Goal: Information Seeking & Learning: Learn about a topic

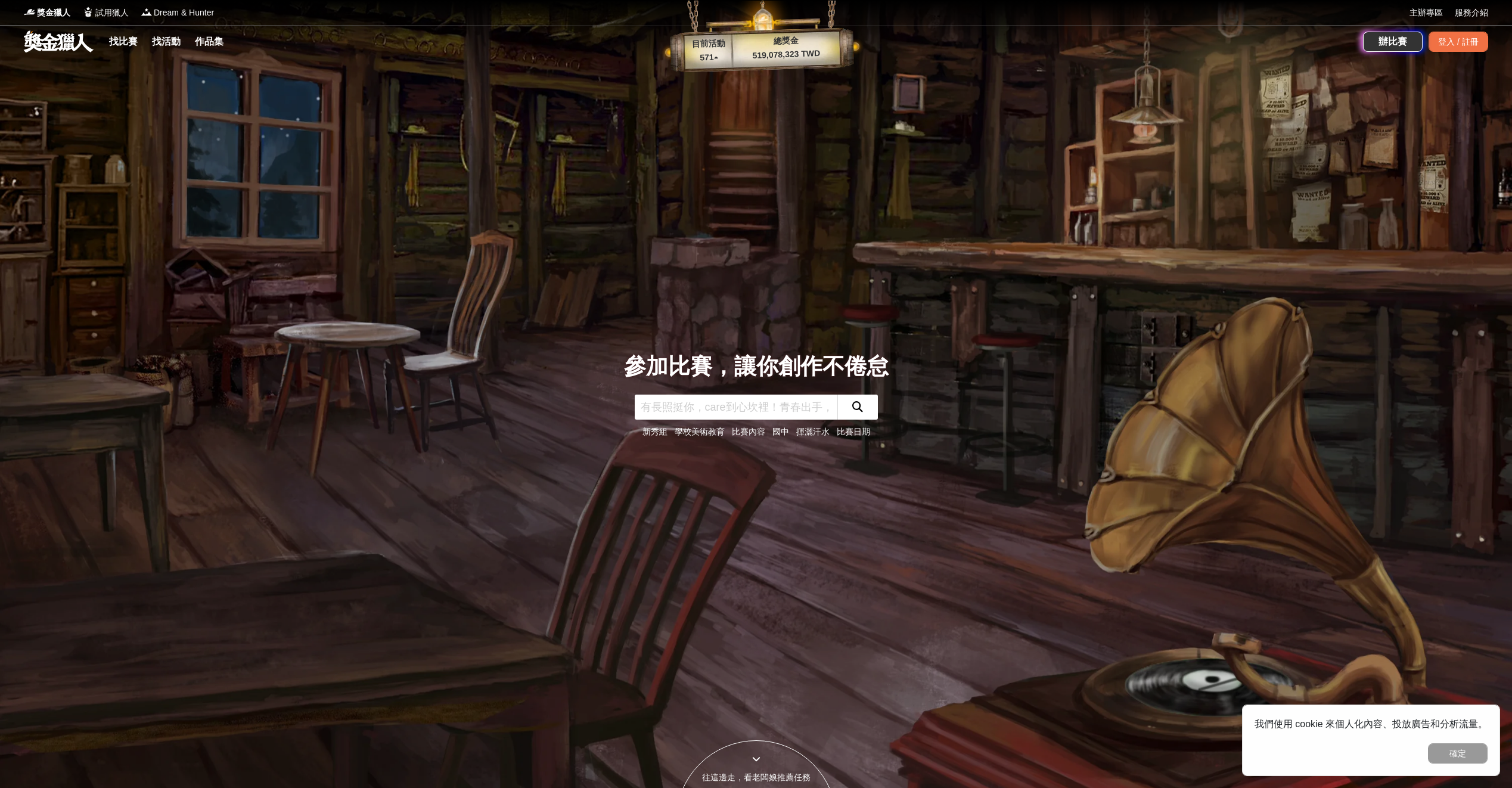
click at [744, 372] on div "參加比賽，讓你創作不倦怠" at bounding box center [756, 366] width 264 height 33
drag, startPoint x: 744, startPoint y: 372, endPoint x: 943, endPoint y: 335, distance: 202.4
click at [943, 335] on div "參加比賽，讓你創作不倦怠 新秀組 學校美術教育 比賽內容 國中 揮灑汗水 比賽日期" at bounding box center [756, 394] width 786 height 788
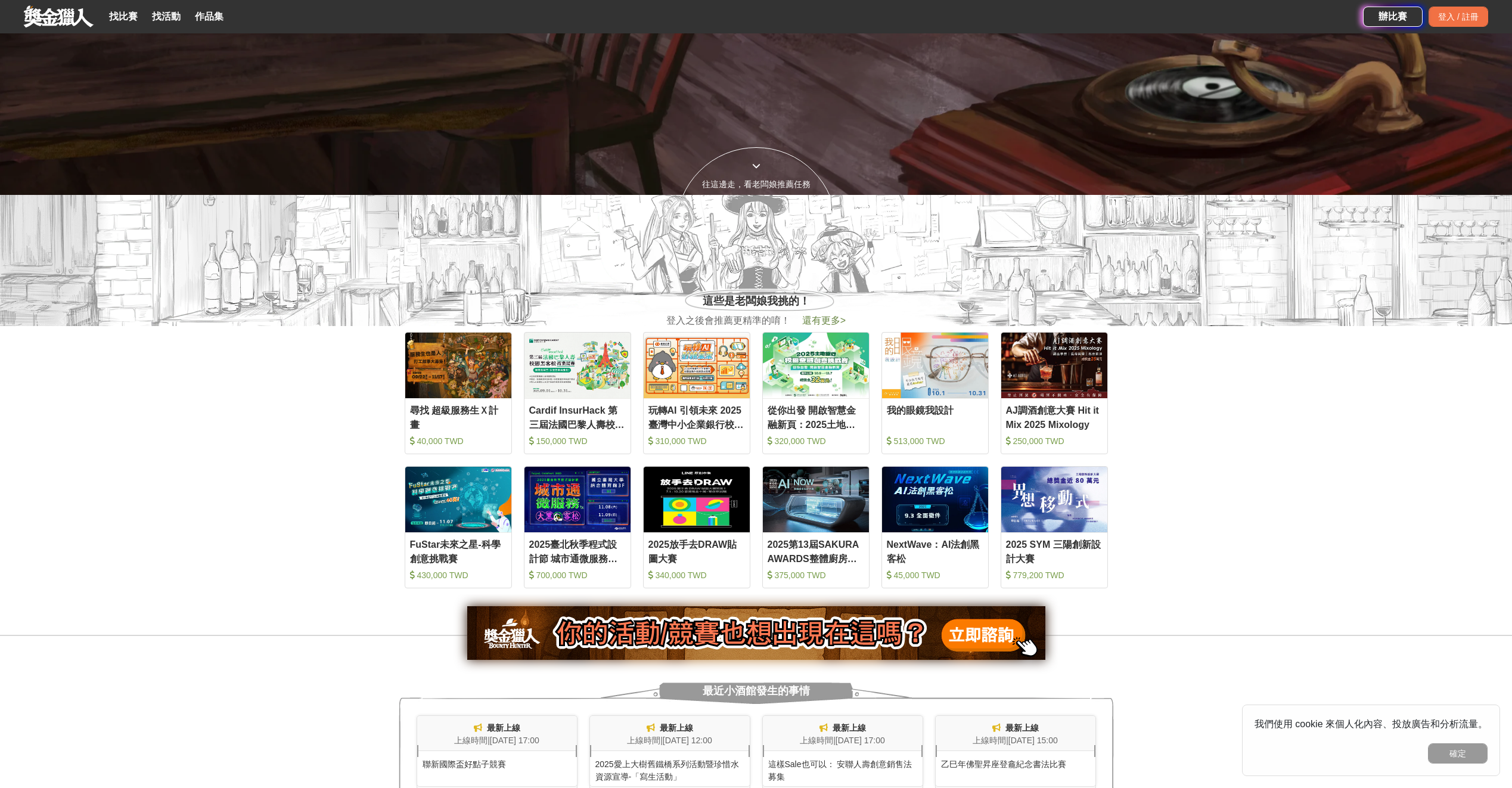
drag, startPoint x: 1080, startPoint y: 256, endPoint x: 1047, endPoint y: 317, distance: 69.4
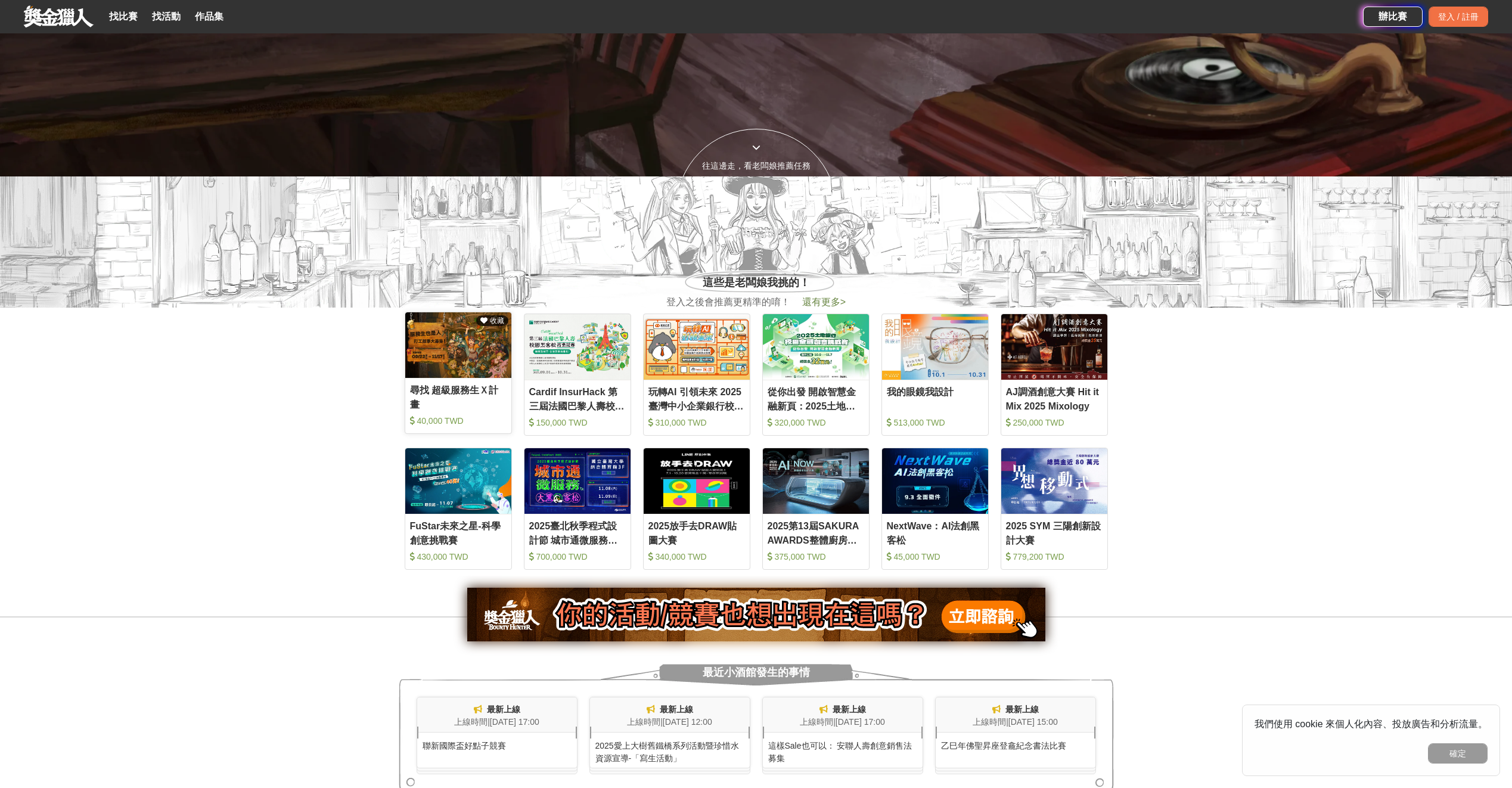
click at [457, 383] on div "尋找 超級服務生Ｘ計畫" at bounding box center [458, 397] width 96 height 27
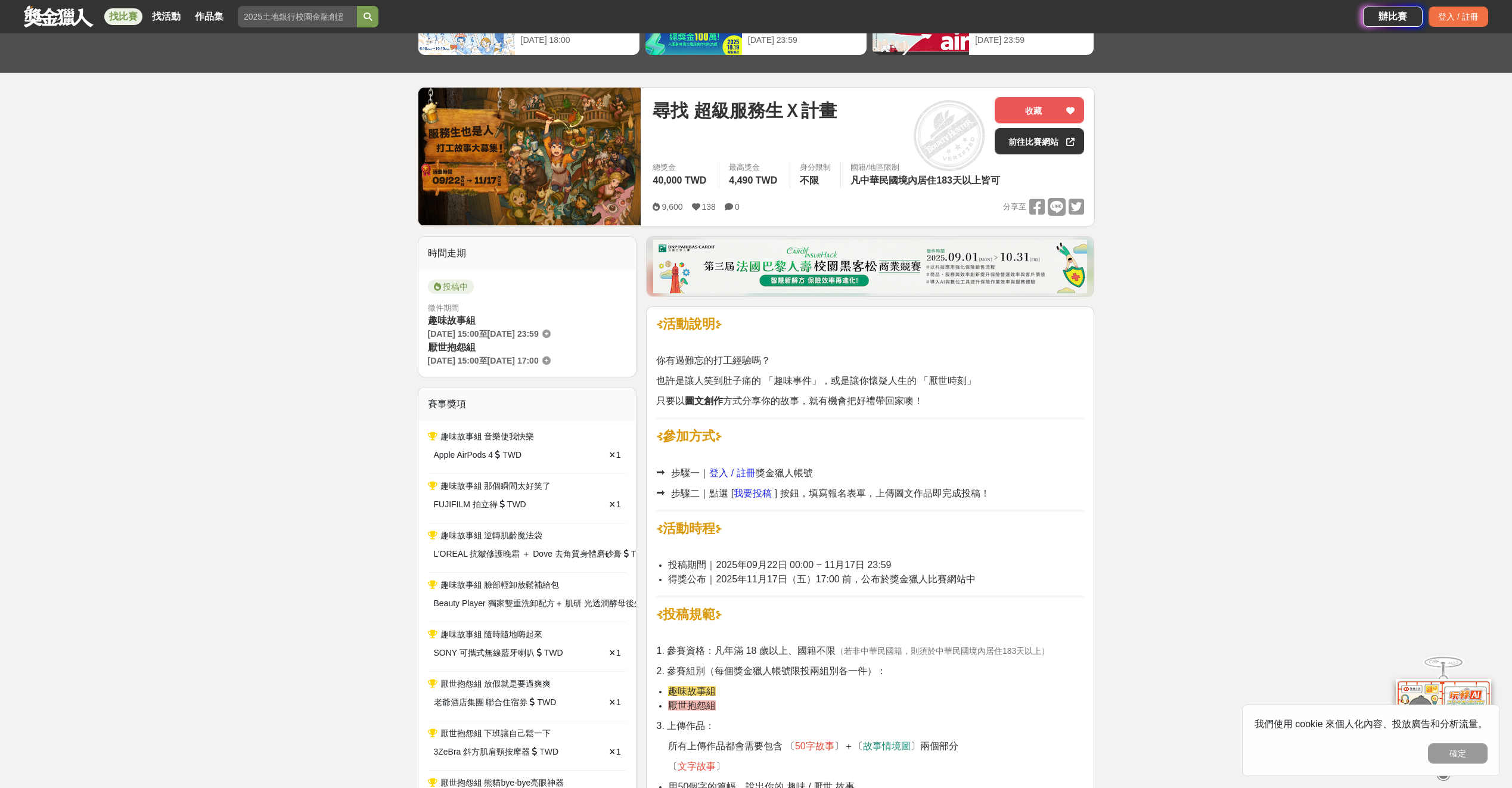
scroll to position [119, 0]
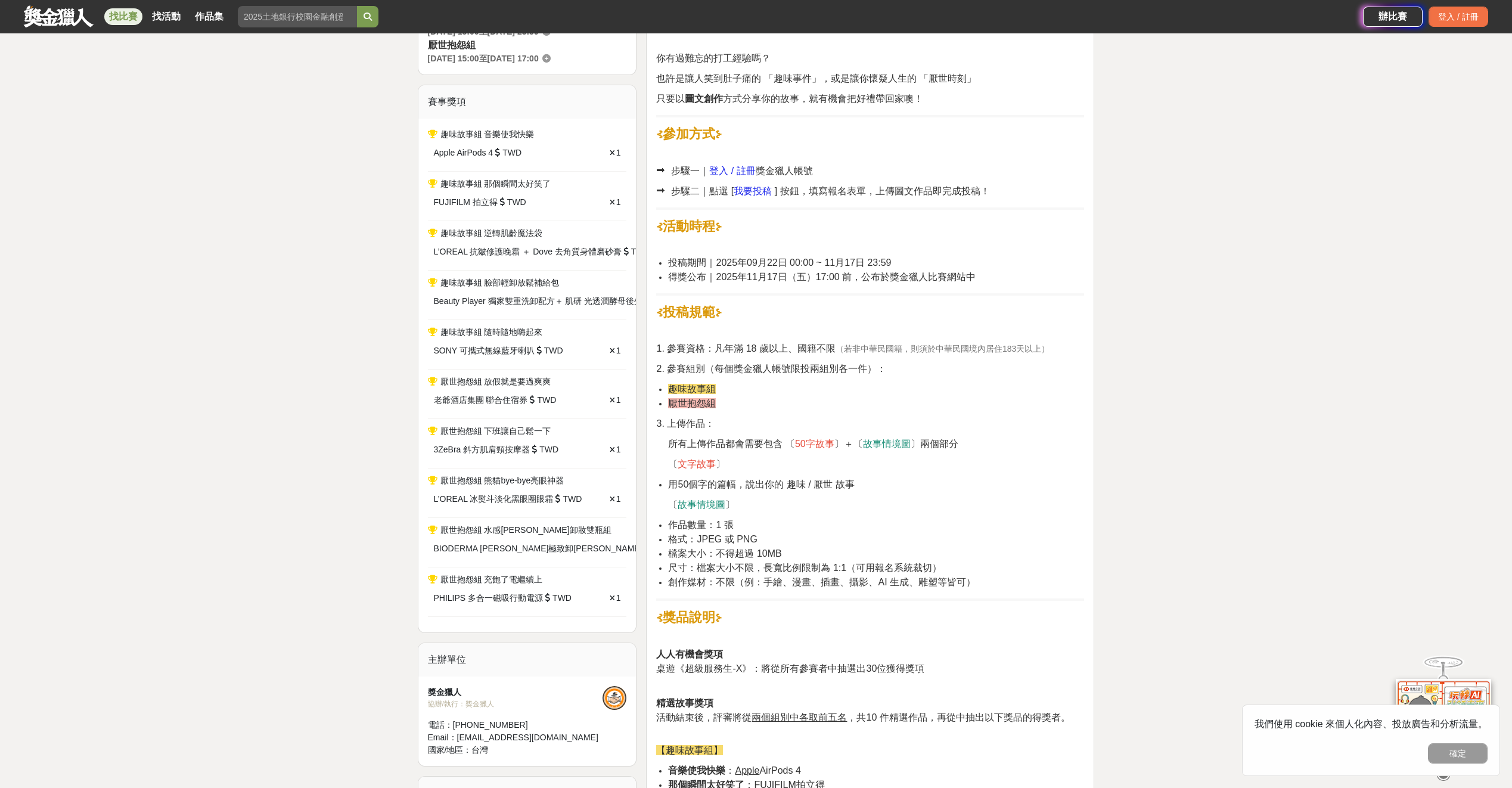
drag, startPoint x: 753, startPoint y: 345, endPoint x: 802, endPoint y: 486, distance: 149.3
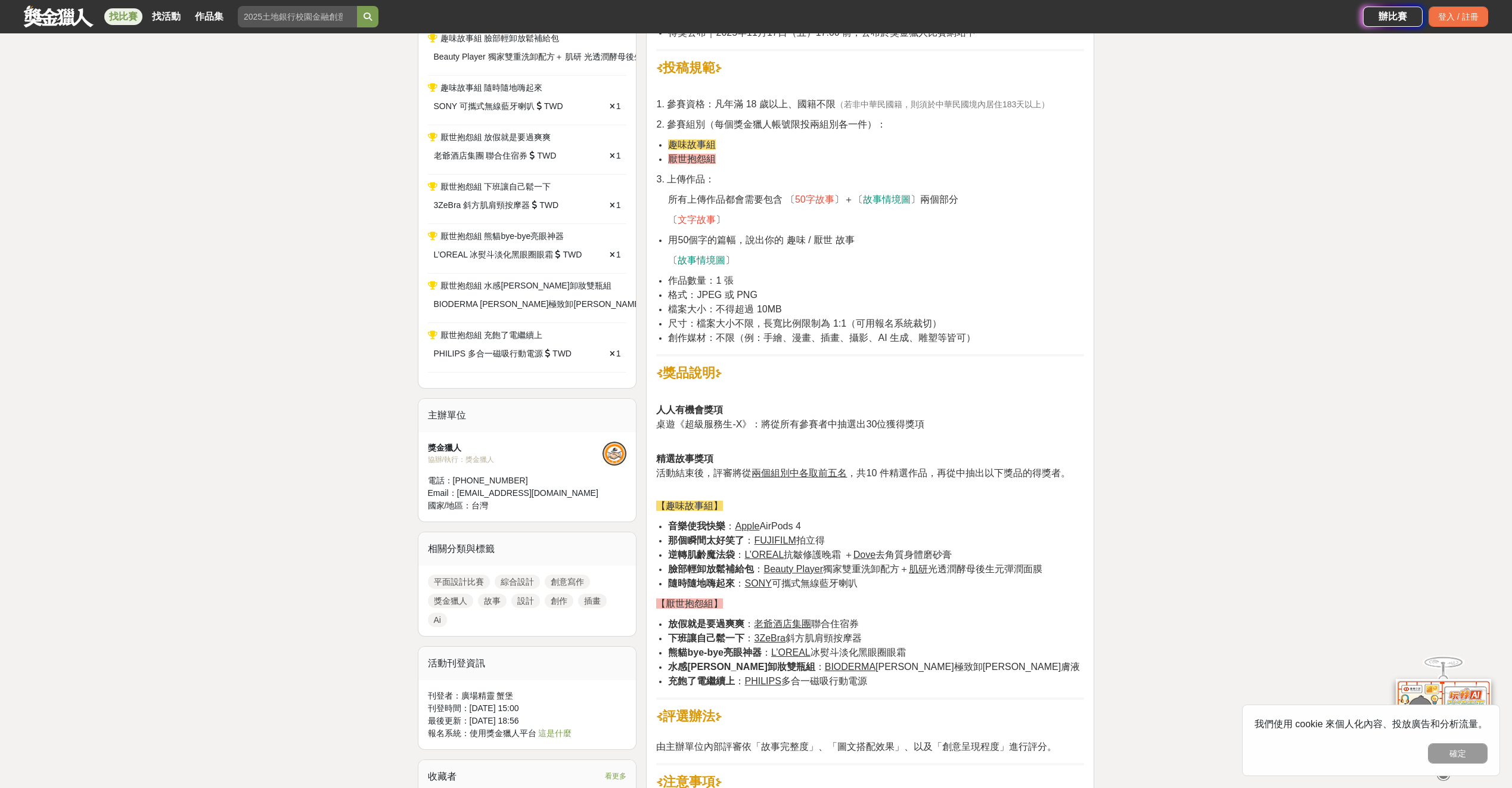
drag, startPoint x: 805, startPoint y: 481, endPoint x: 819, endPoint y: 547, distance: 67.5
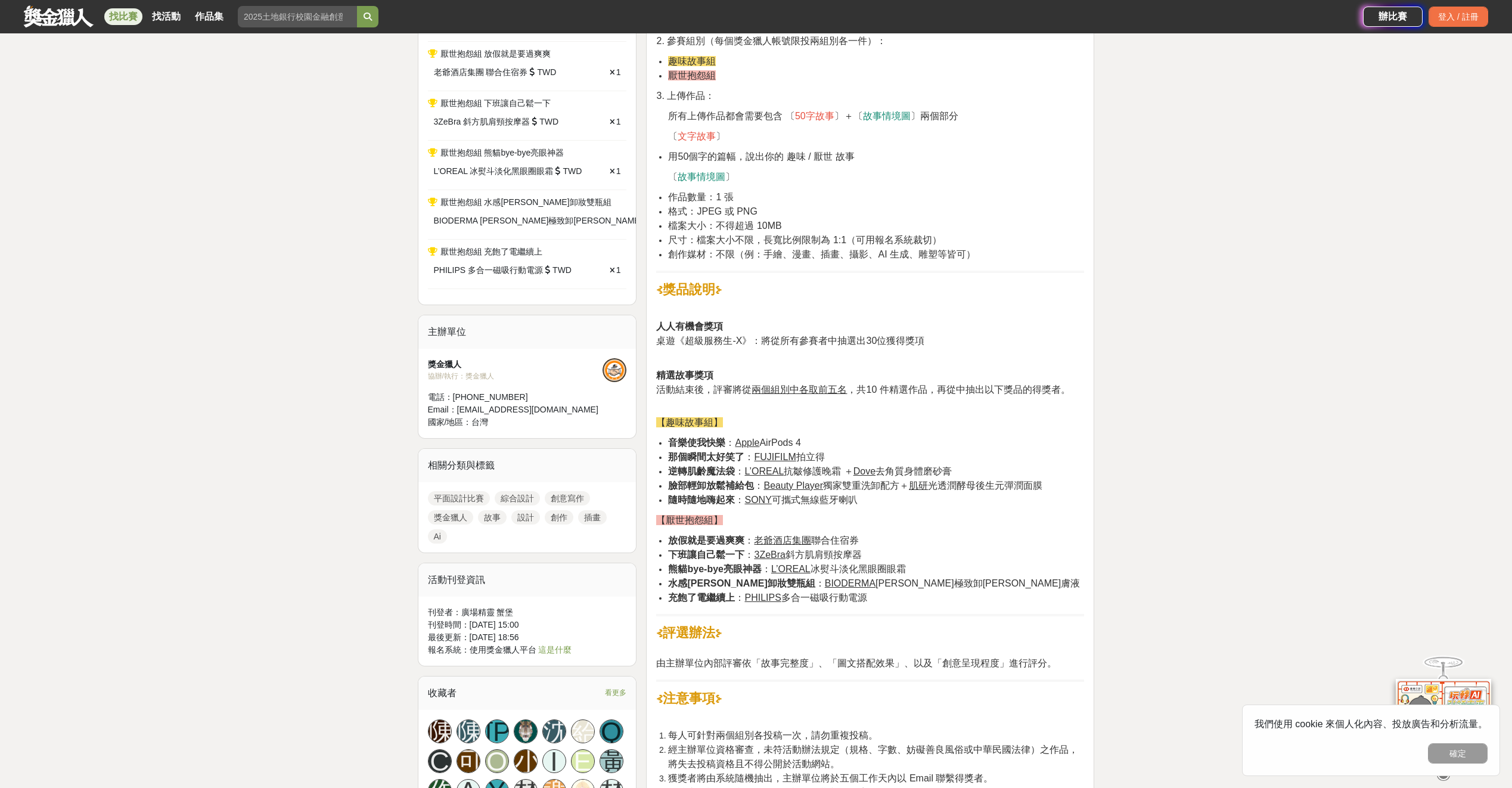
drag, startPoint x: 810, startPoint y: 497, endPoint x: 845, endPoint y: 611, distance: 119.3
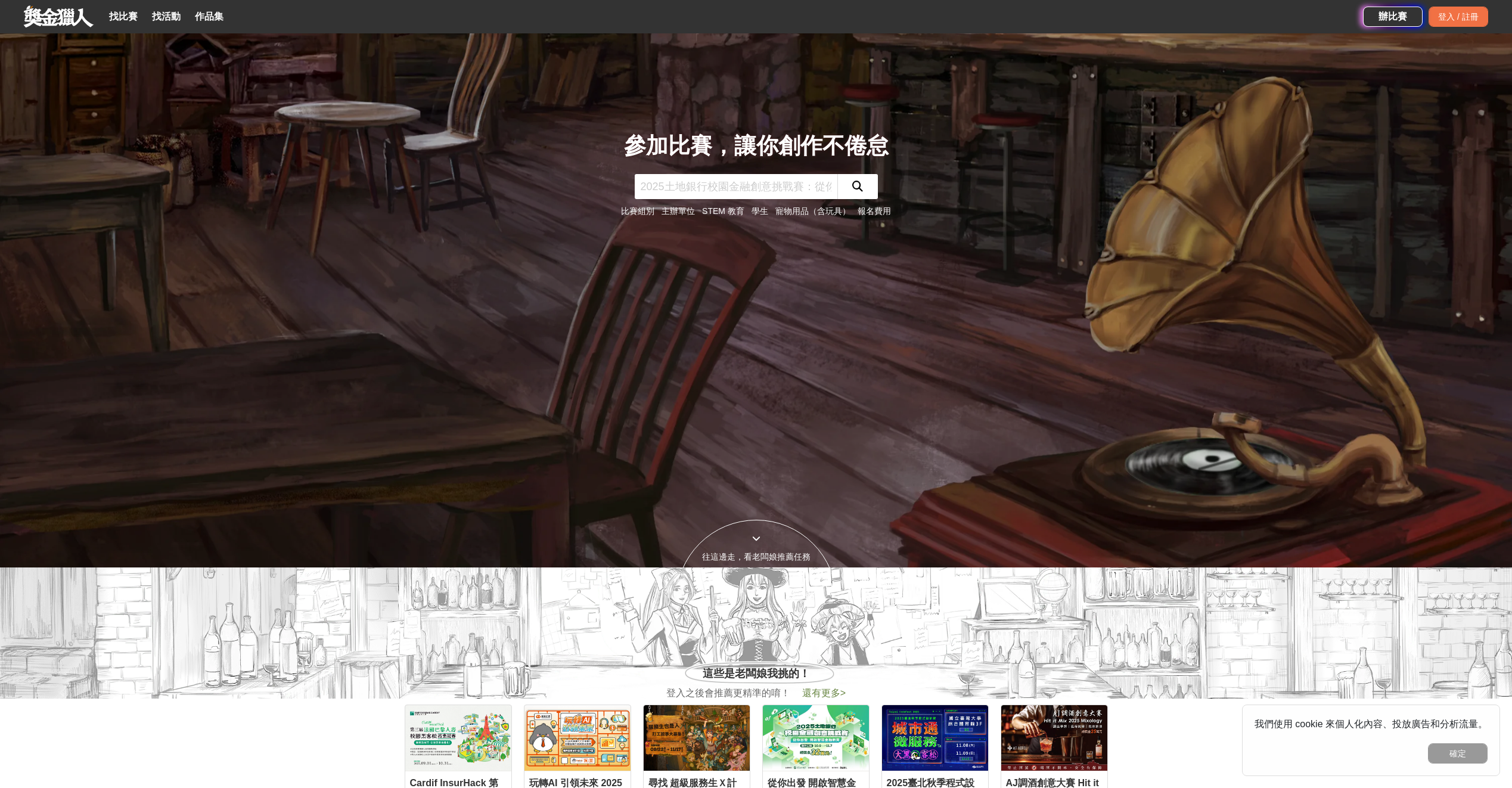
scroll to position [194, 0]
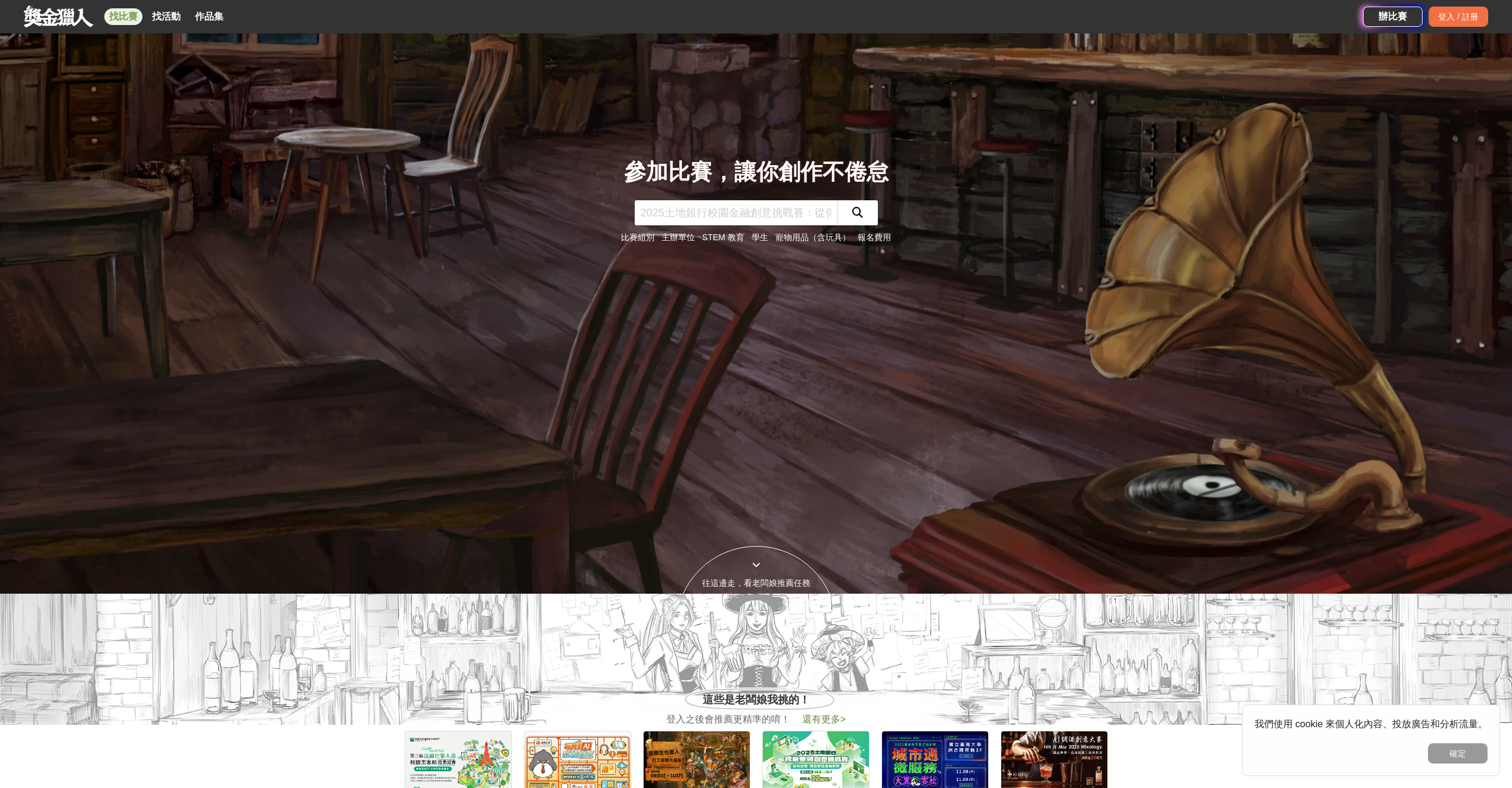
click at [137, 13] on link "找比賽" at bounding box center [123, 17] width 38 height 17
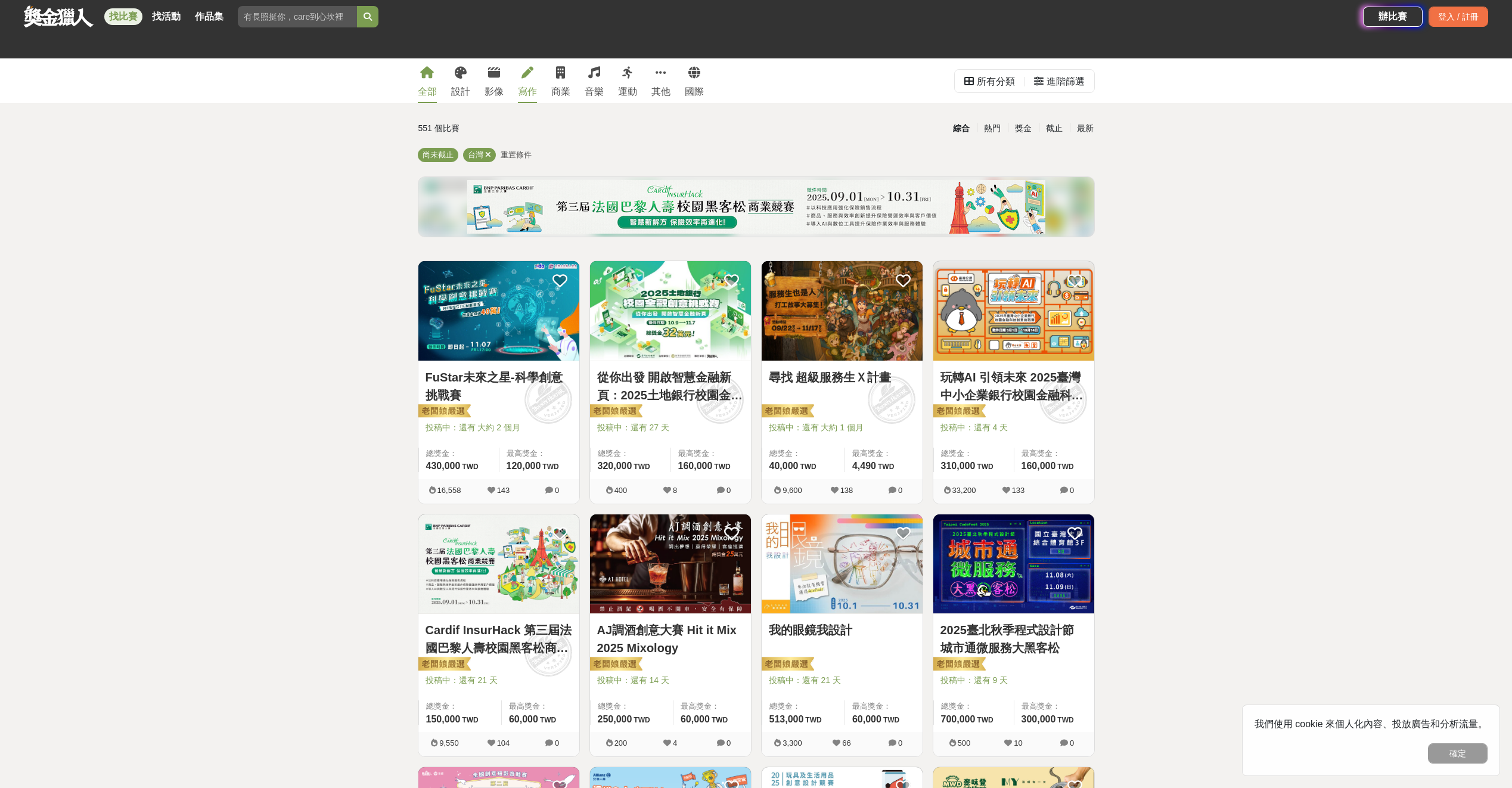
click at [532, 60] on link "寫作" at bounding box center [527, 80] width 19 height 45
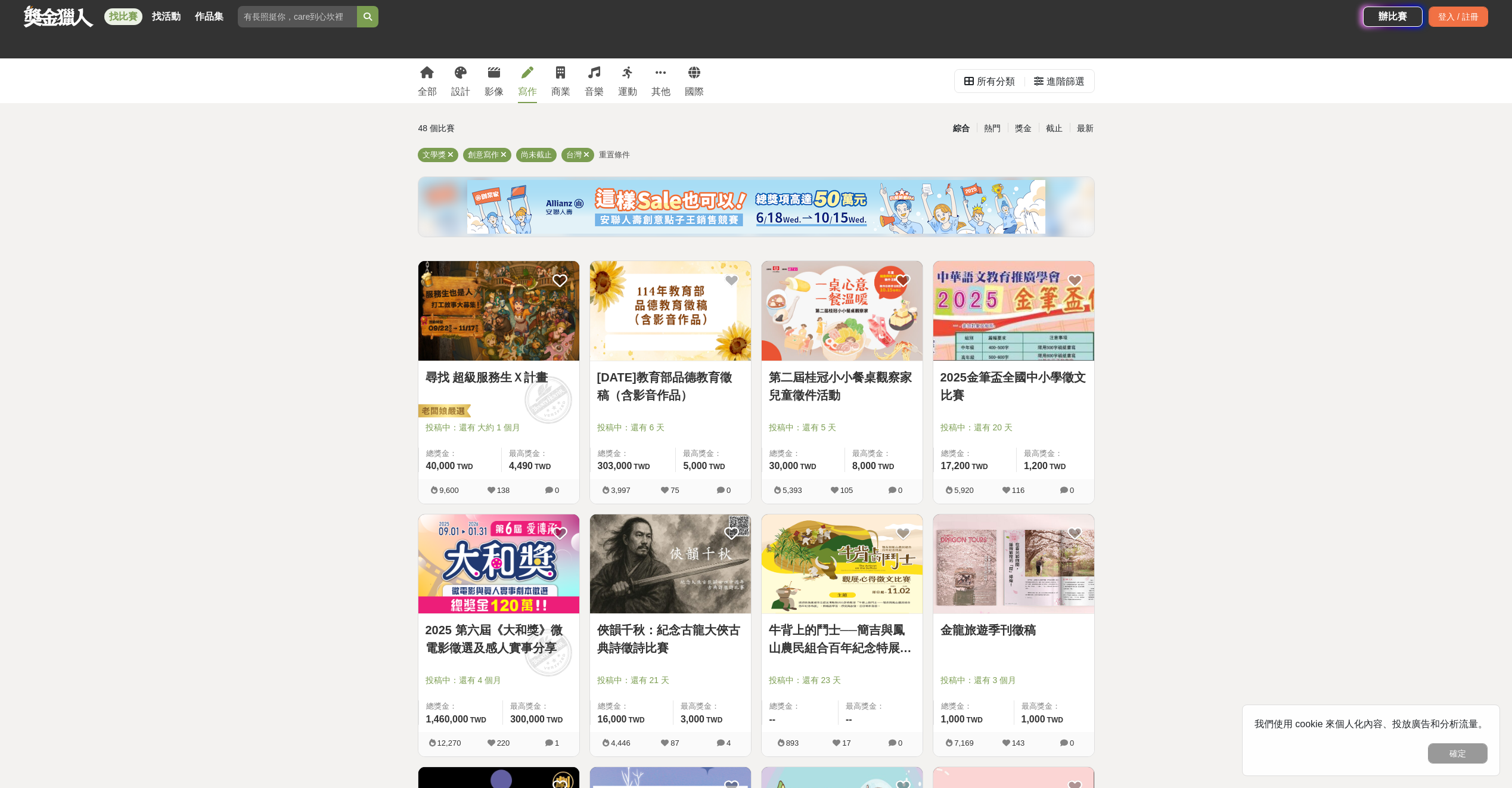
drag, startPoint x: 1212, startPoint y: 385, endPoint x: 1185, endPoint y: 409, distance: 36.1
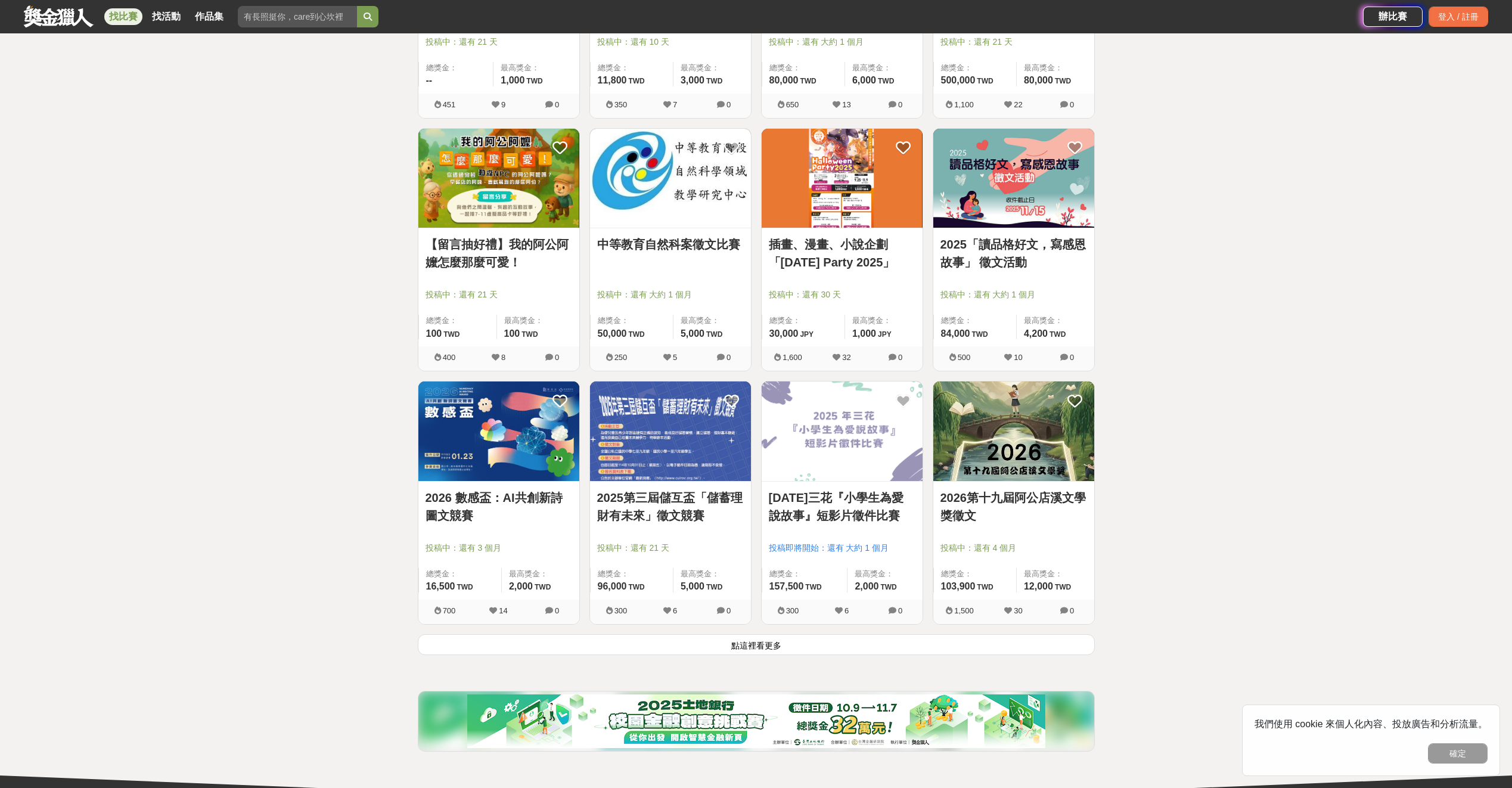
scroll to position [1192, 0]
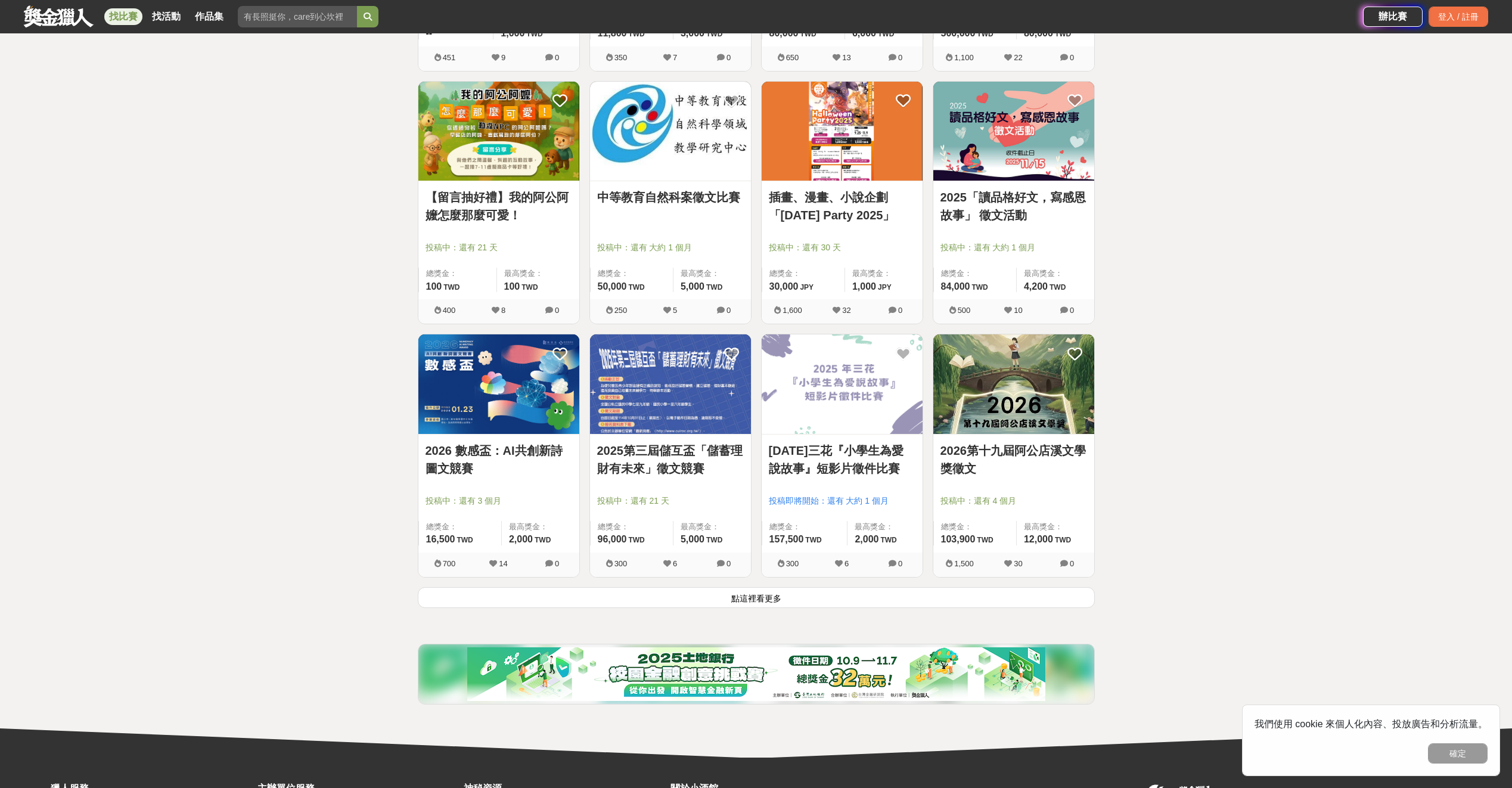
click at [951, 604] on button "點這裡看更多" at bounding box center [756, 597] width 677 height 21
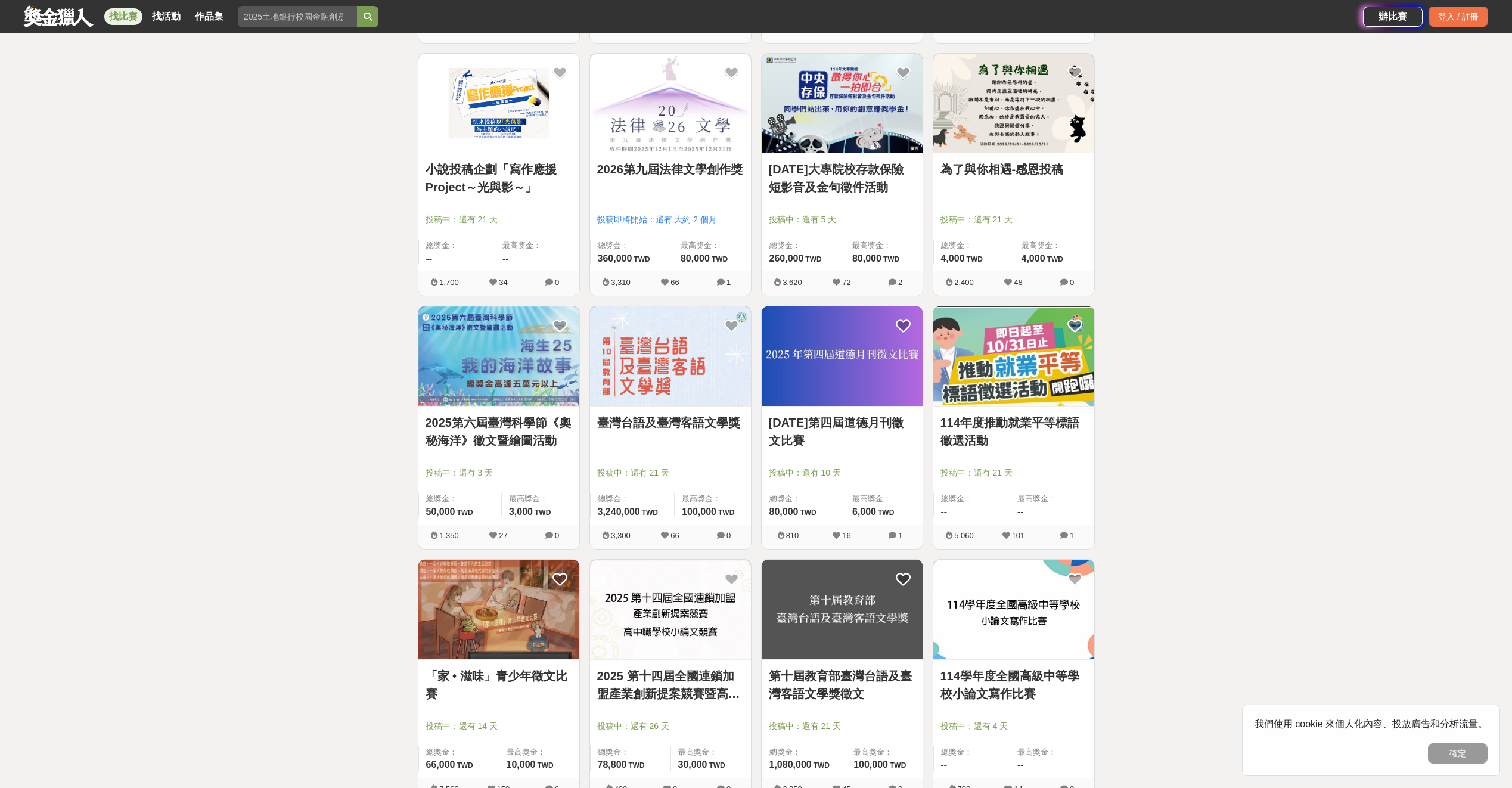
scroll to position [1728, 0]
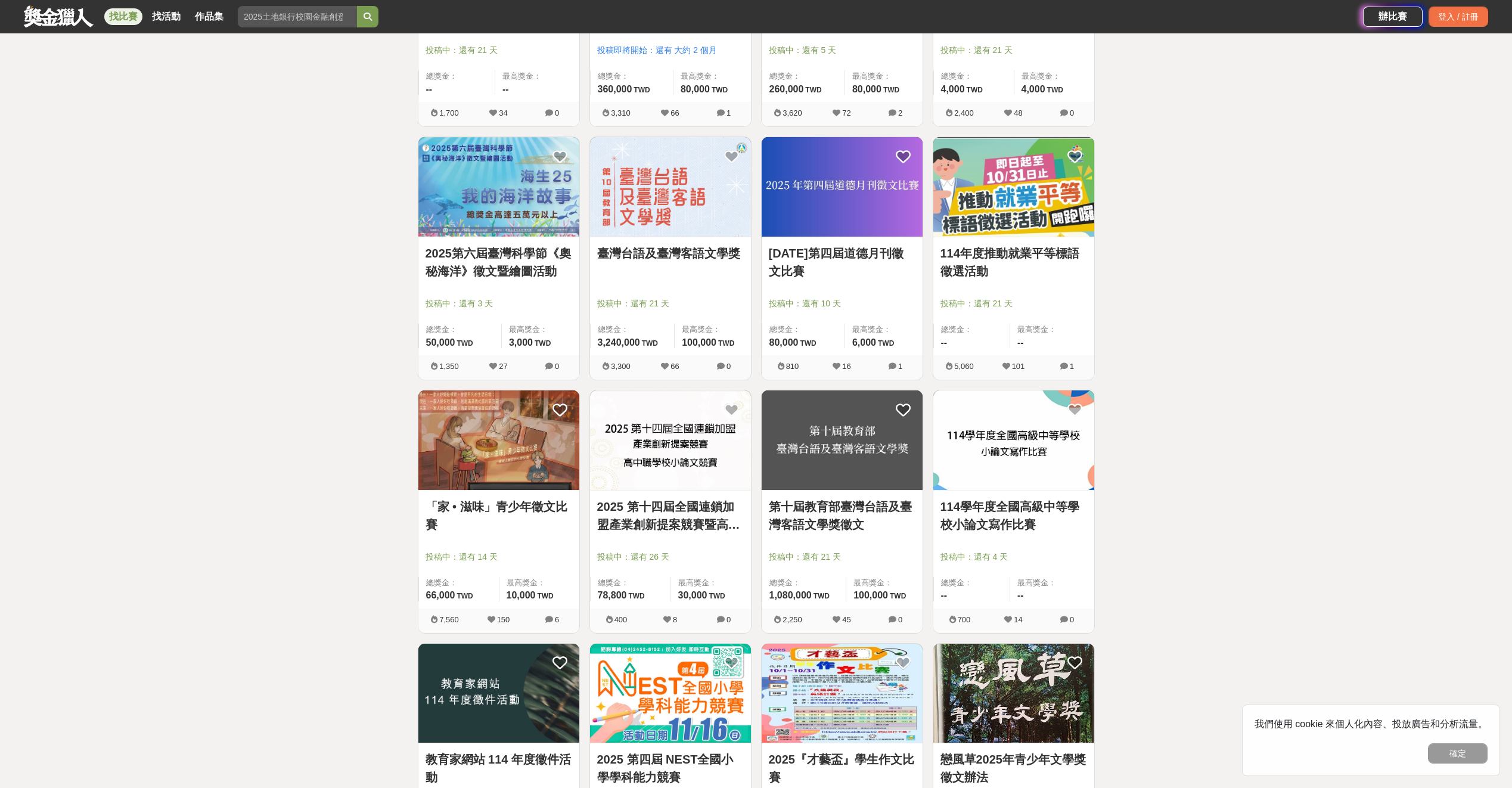
drag, startPoint x: 1138, startPoint y: 438, endPoint x: 1125, endPoint y: 502, distance: 65.3
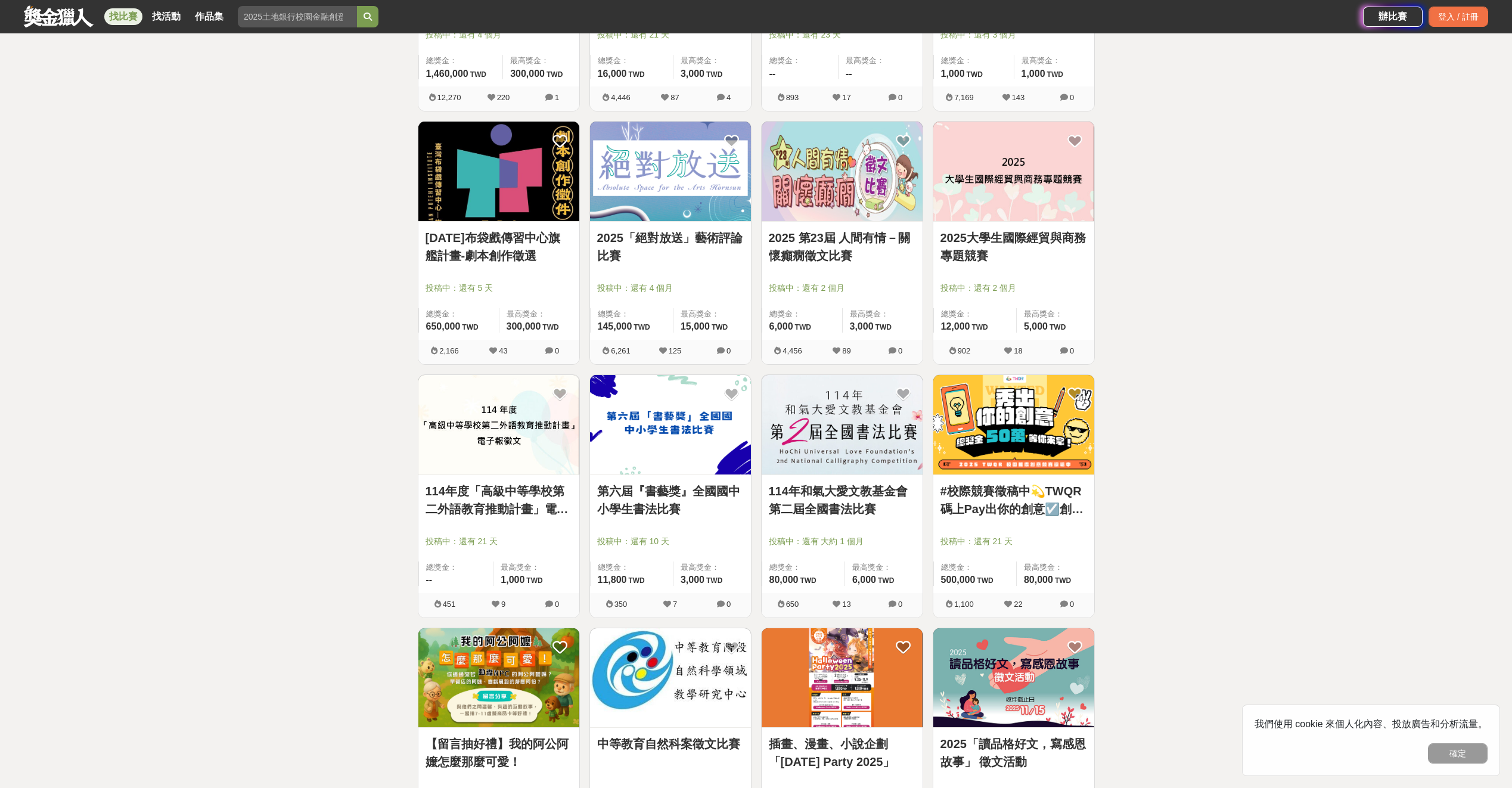
scroll to position [0, 0]
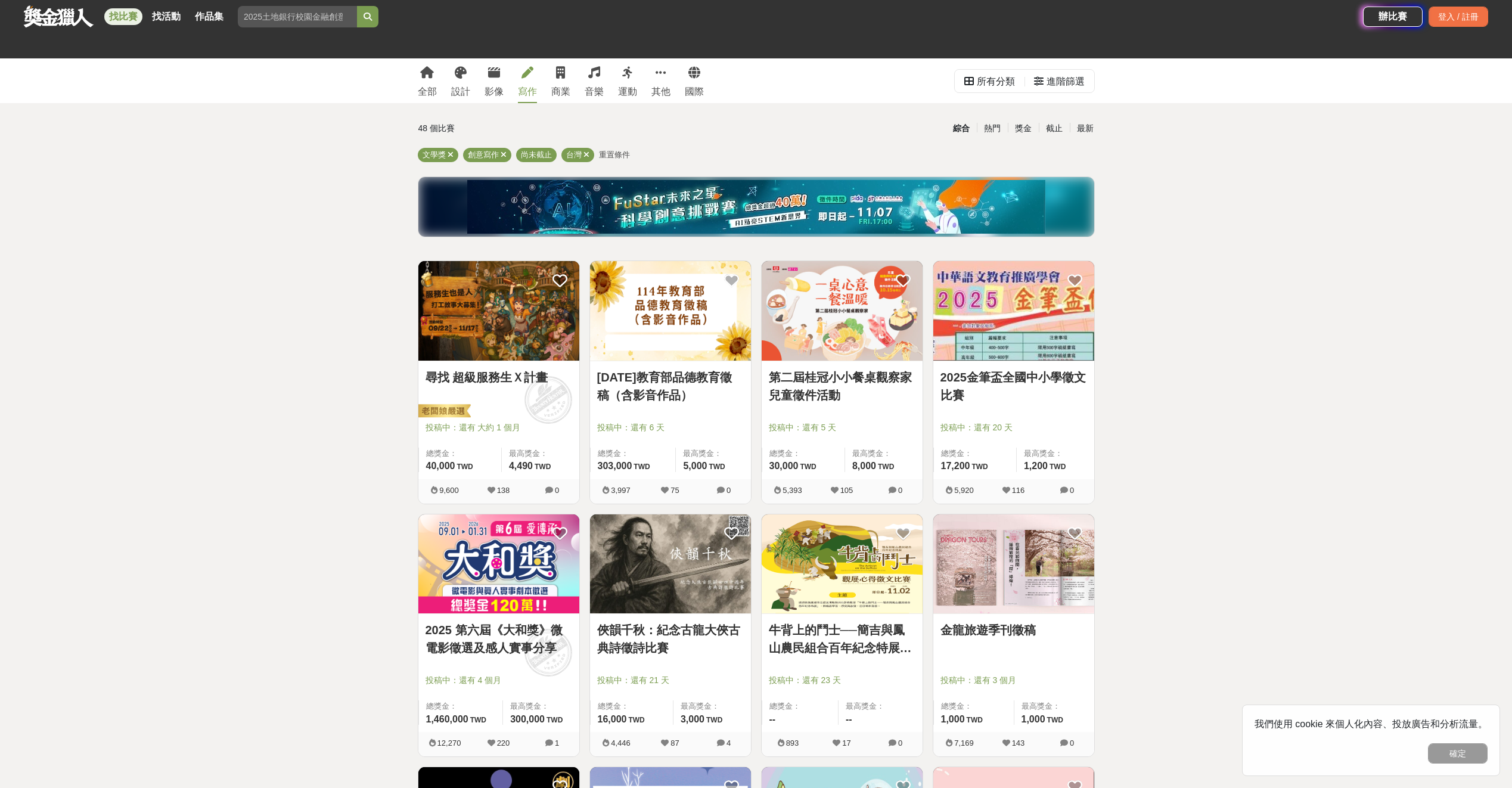
drag, startPoint x: 810, startPoint y: 612, endPoint x: 819, endPoint y: 140, distance: 472.1
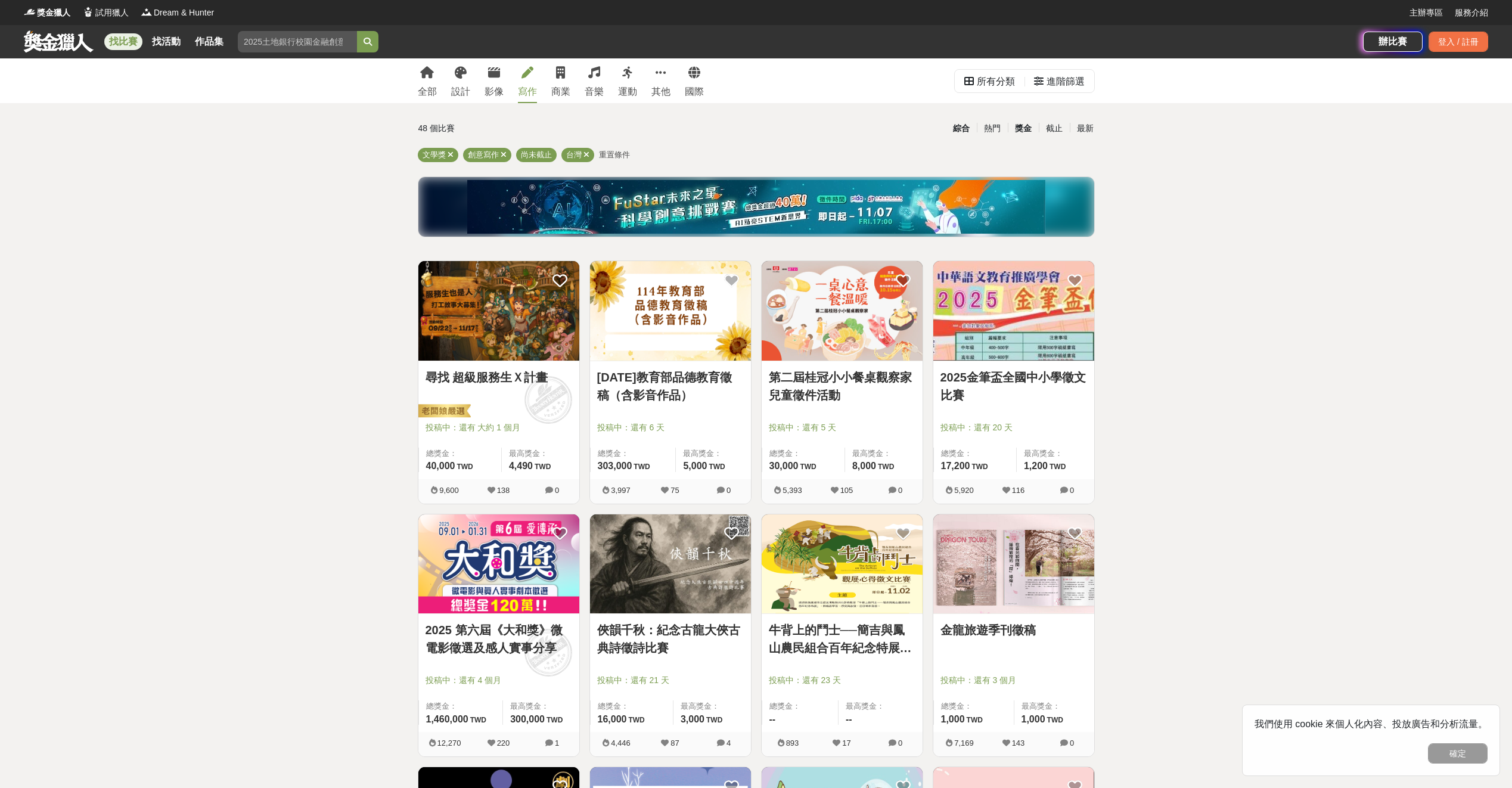
click at [1024, 134] on div "獎金" at bounding box center [1022, 129] width 31 height 21
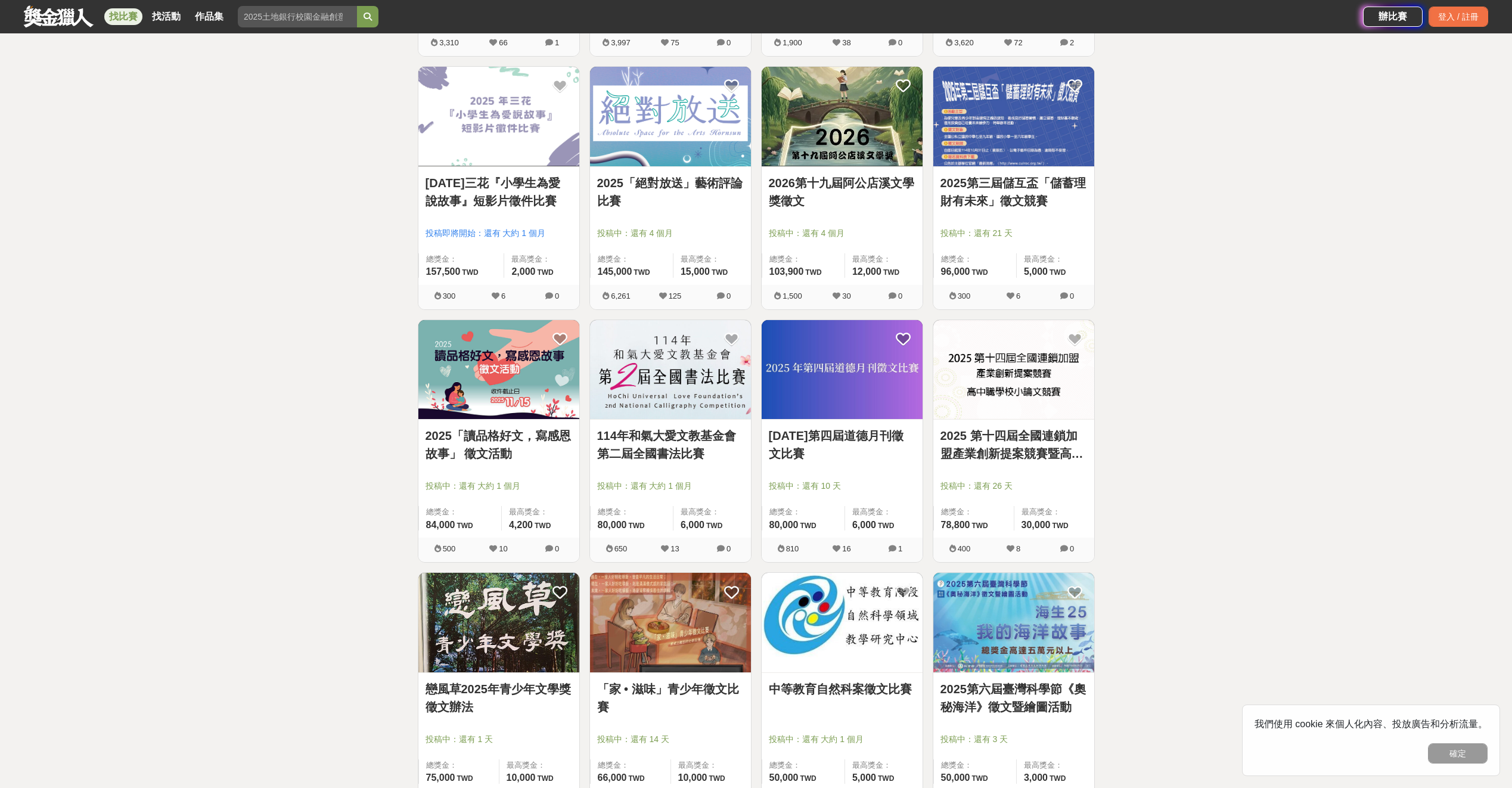
scroll to position [1328, 0]
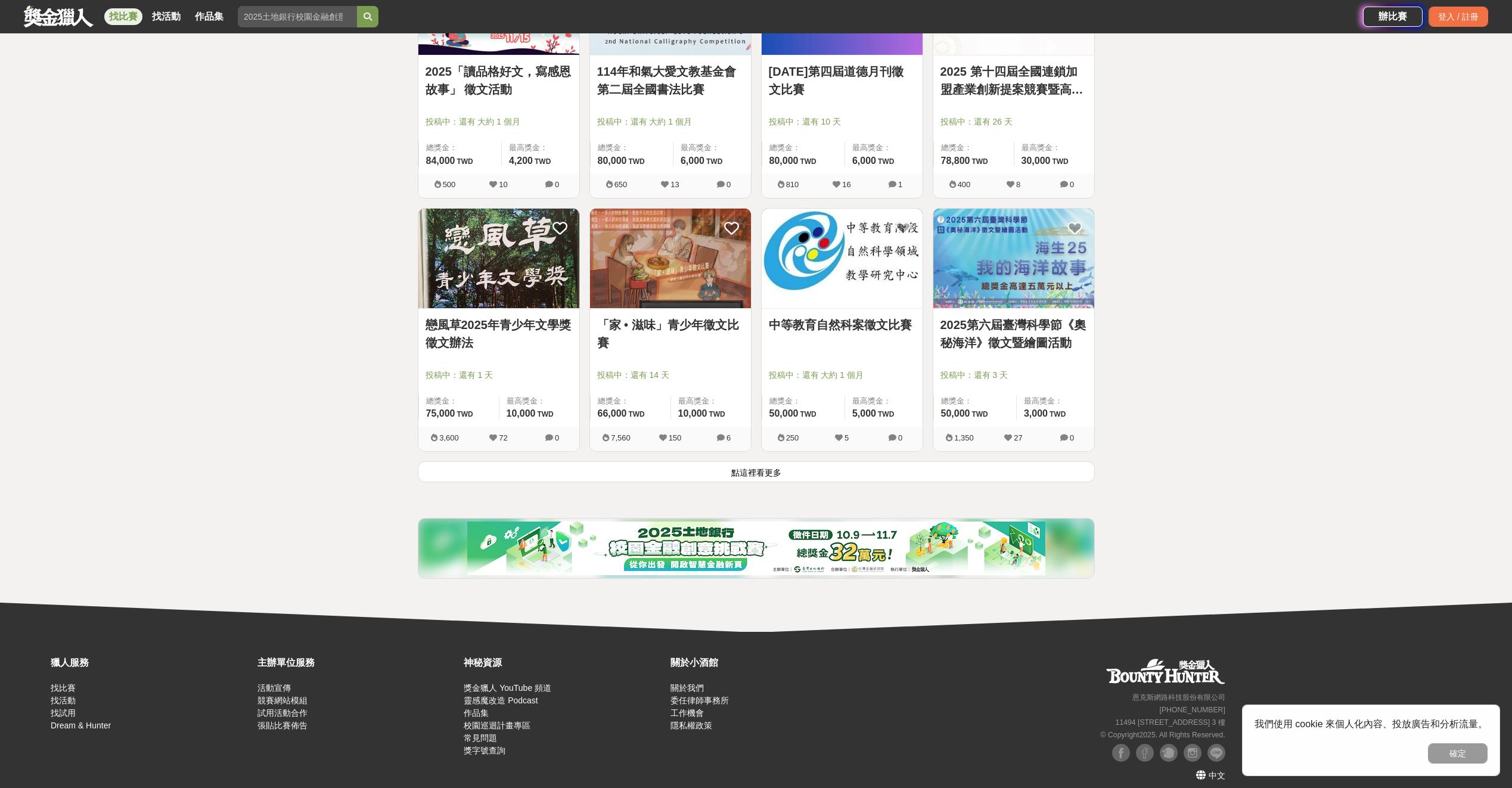
drag, startPoint x: 1185, startPoint y: 345, endPoint x: 1223, endPoint y: 633, distance: 290.5
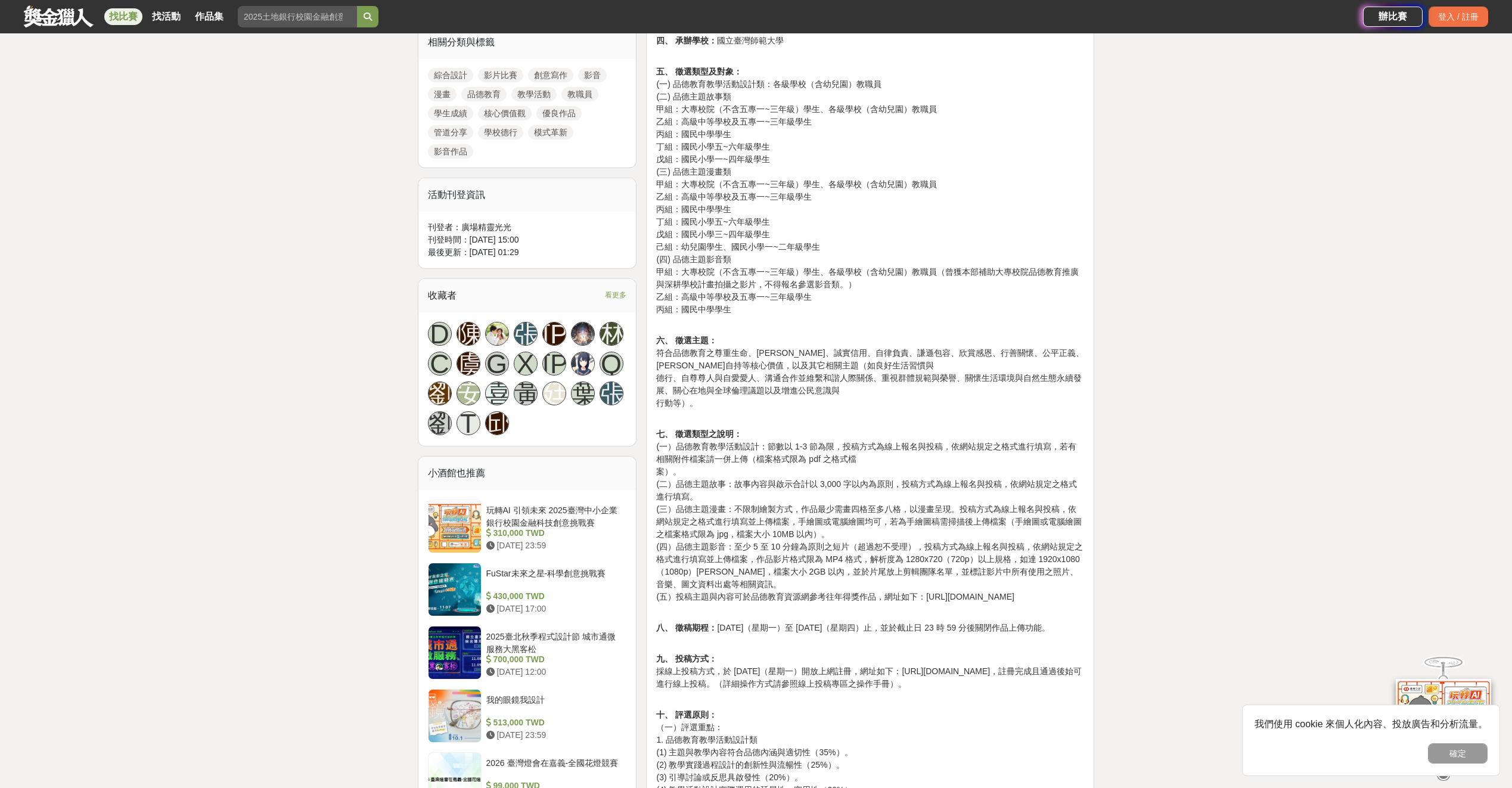
scroll to position [596, 0]
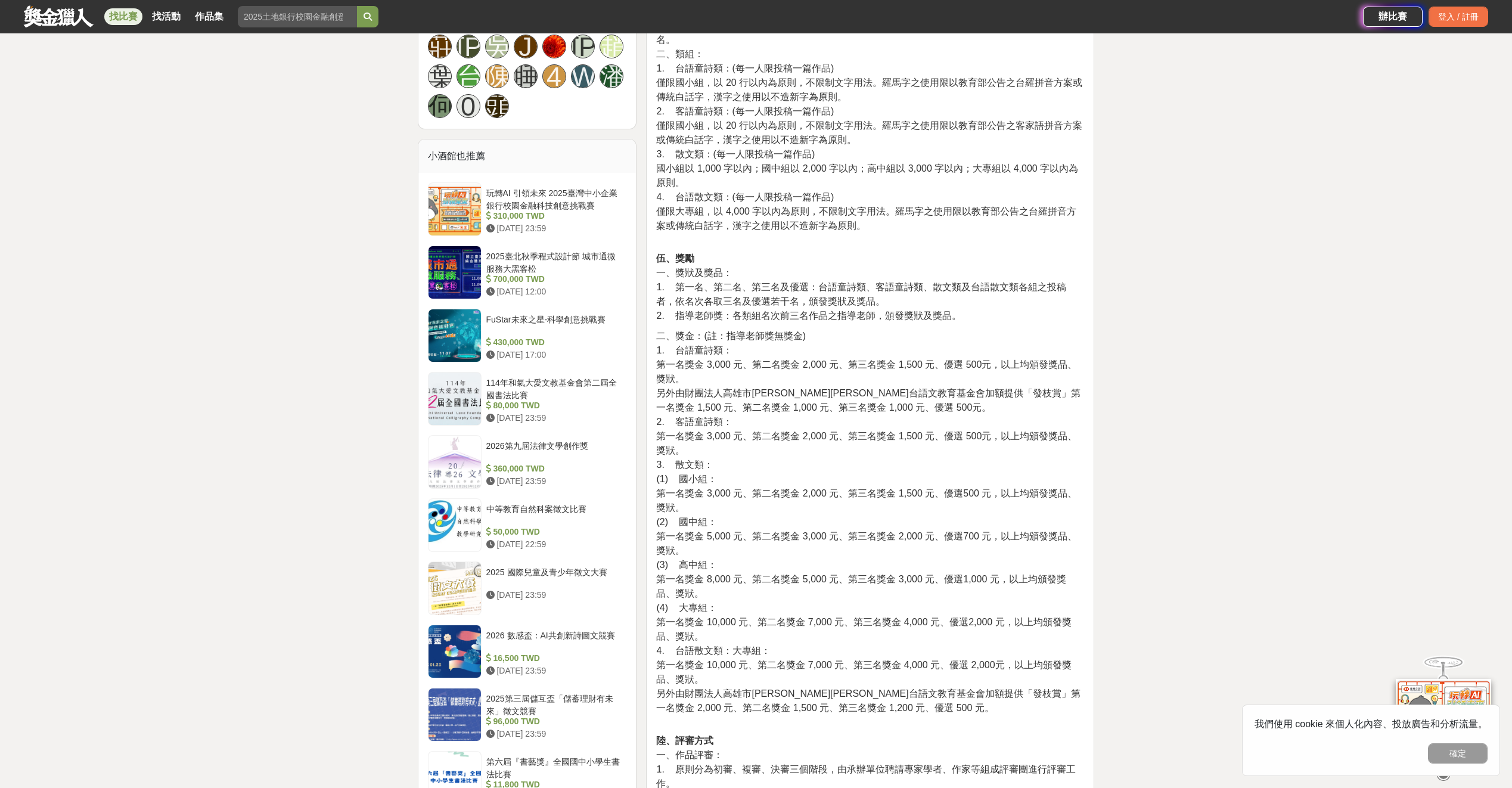
scroll to position [894, 0]
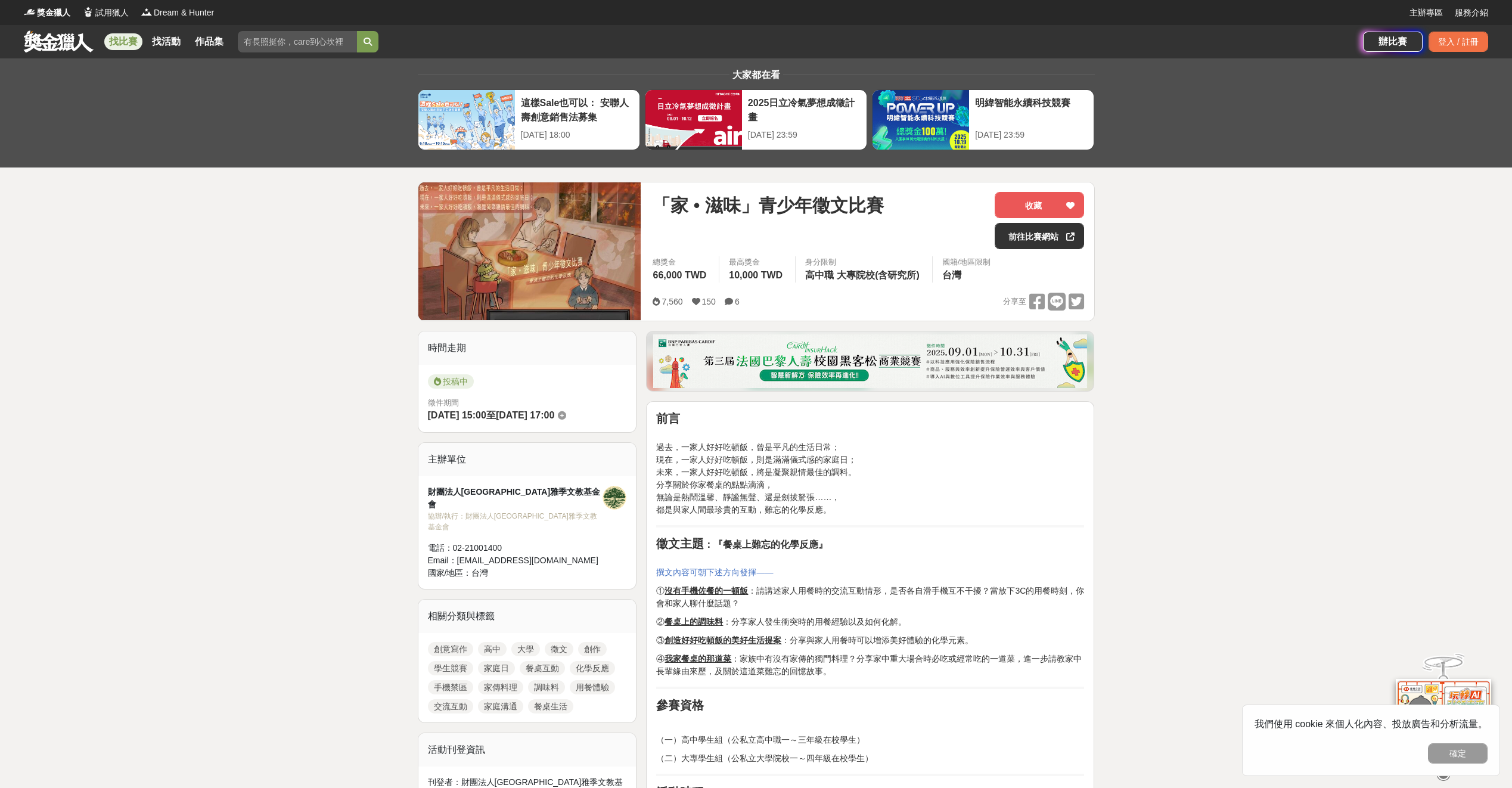
drag, startPoint x: 829, startPoint y: 424, endPoint x: 852, endPoint y: 525, distance: 103.6
drag, startPoint x: 852, startPoint y: 525, endPoint x: 861, endPoint y: 536, distance: 14.2
click at [861, 536] on h2 "徵文主題 ： 『餐桌上難忘的化學反應』" at bounding box center [870, 543] width 427 height 14
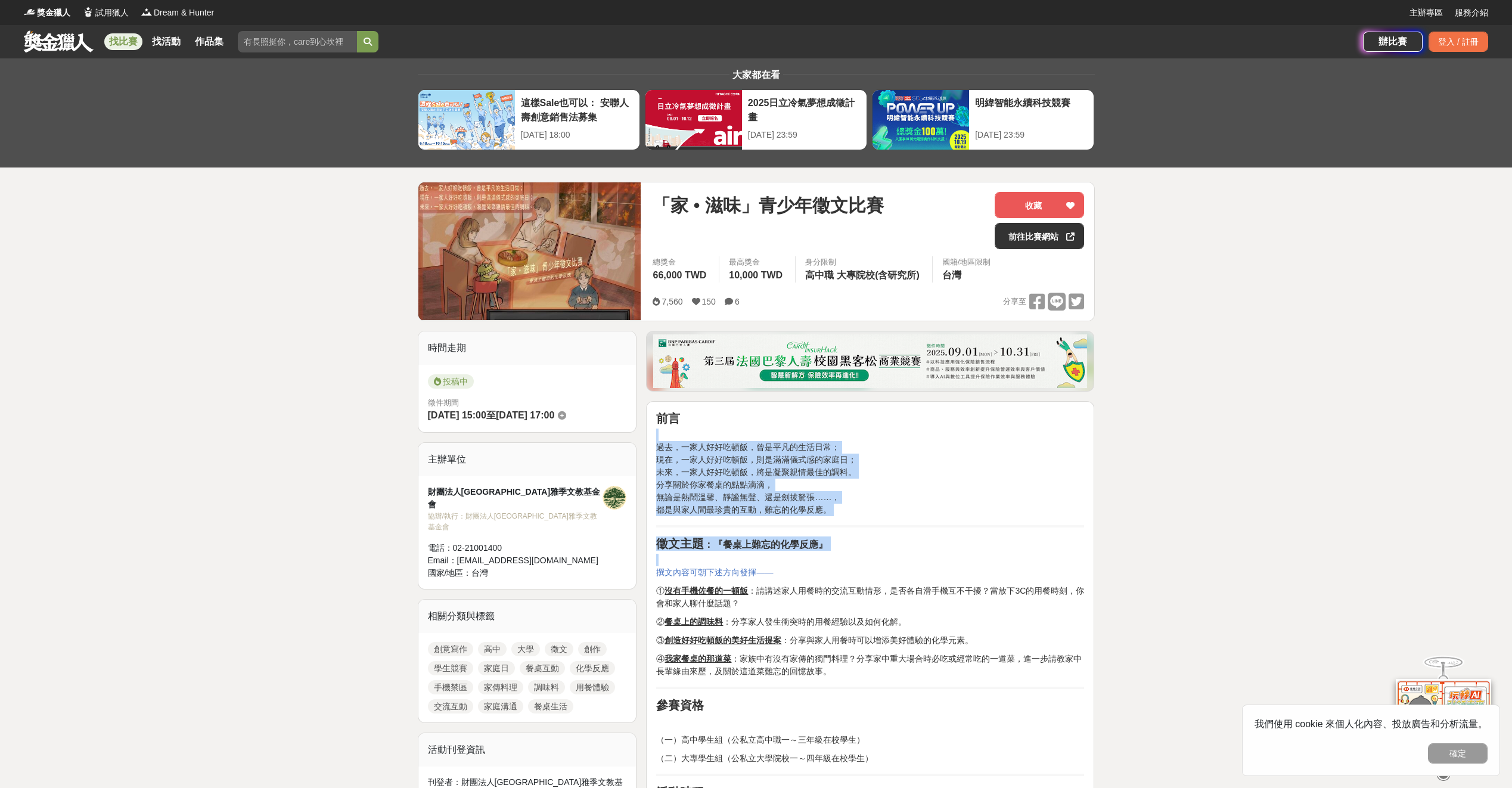
drag, startPoint x: 861, startPoint y: 536, endPoint x: 864, endPoint y: 422, distance: 114.0
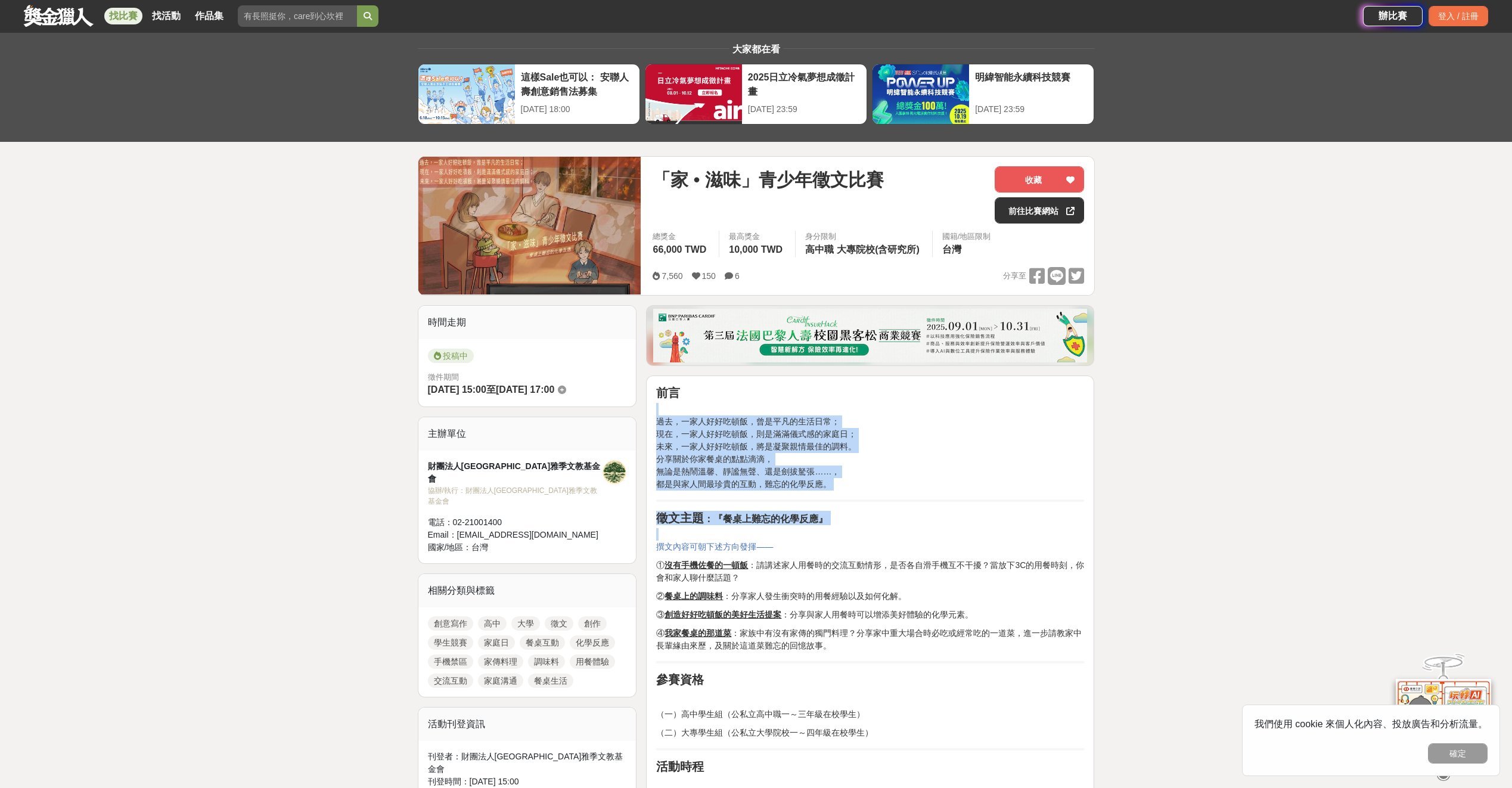
scroll to position [179, 0]
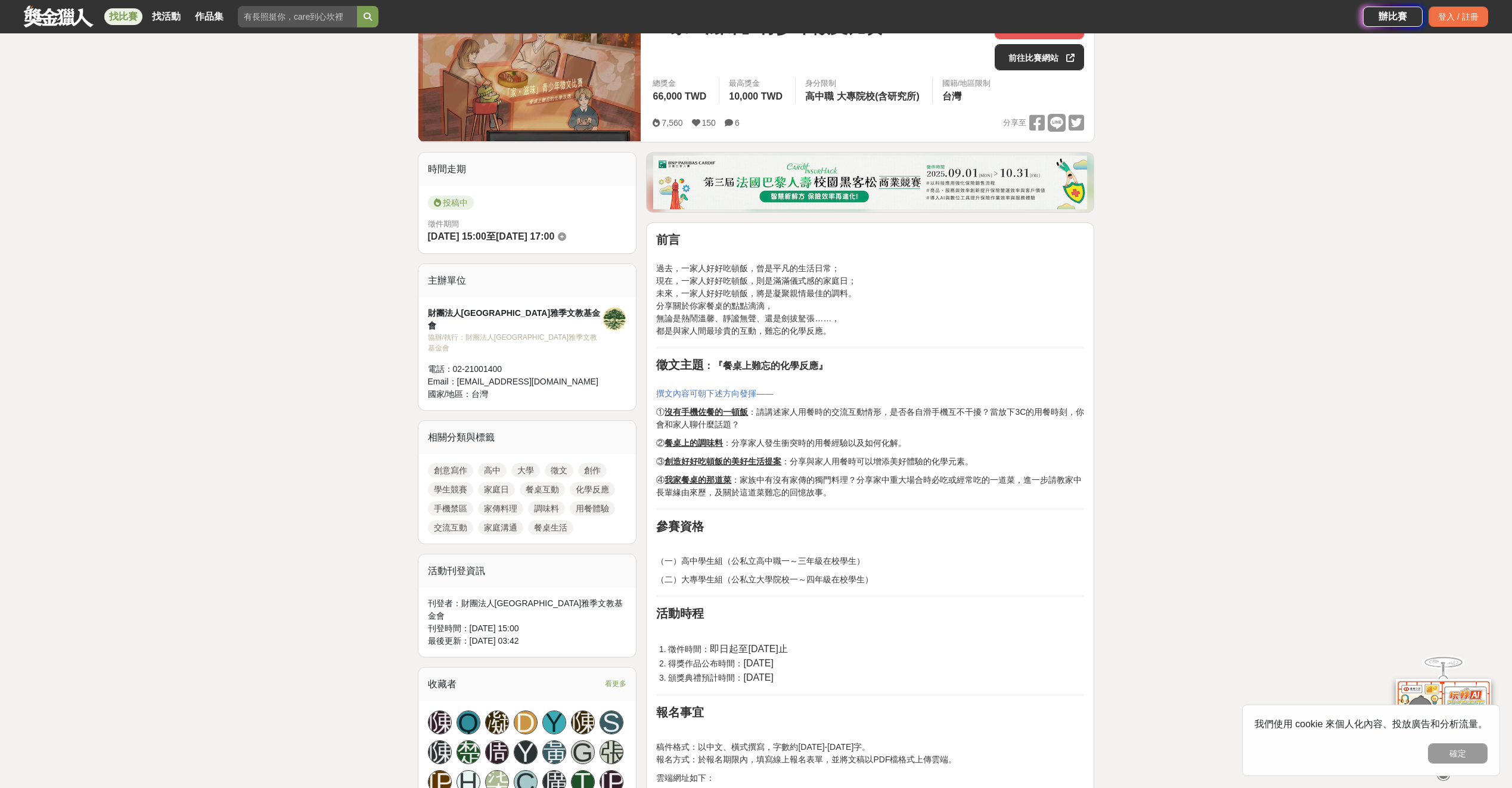
click at [863, 420] on p "① 沒有手機佐餐的一頓飯 ：請講述家人用餐時的交流互動情形，是否各自滑手機互不干擾？當放下3C的用餐時刻，你會和家人聊什麼話題？" at bounding box center [870, 418] width 427 height 25
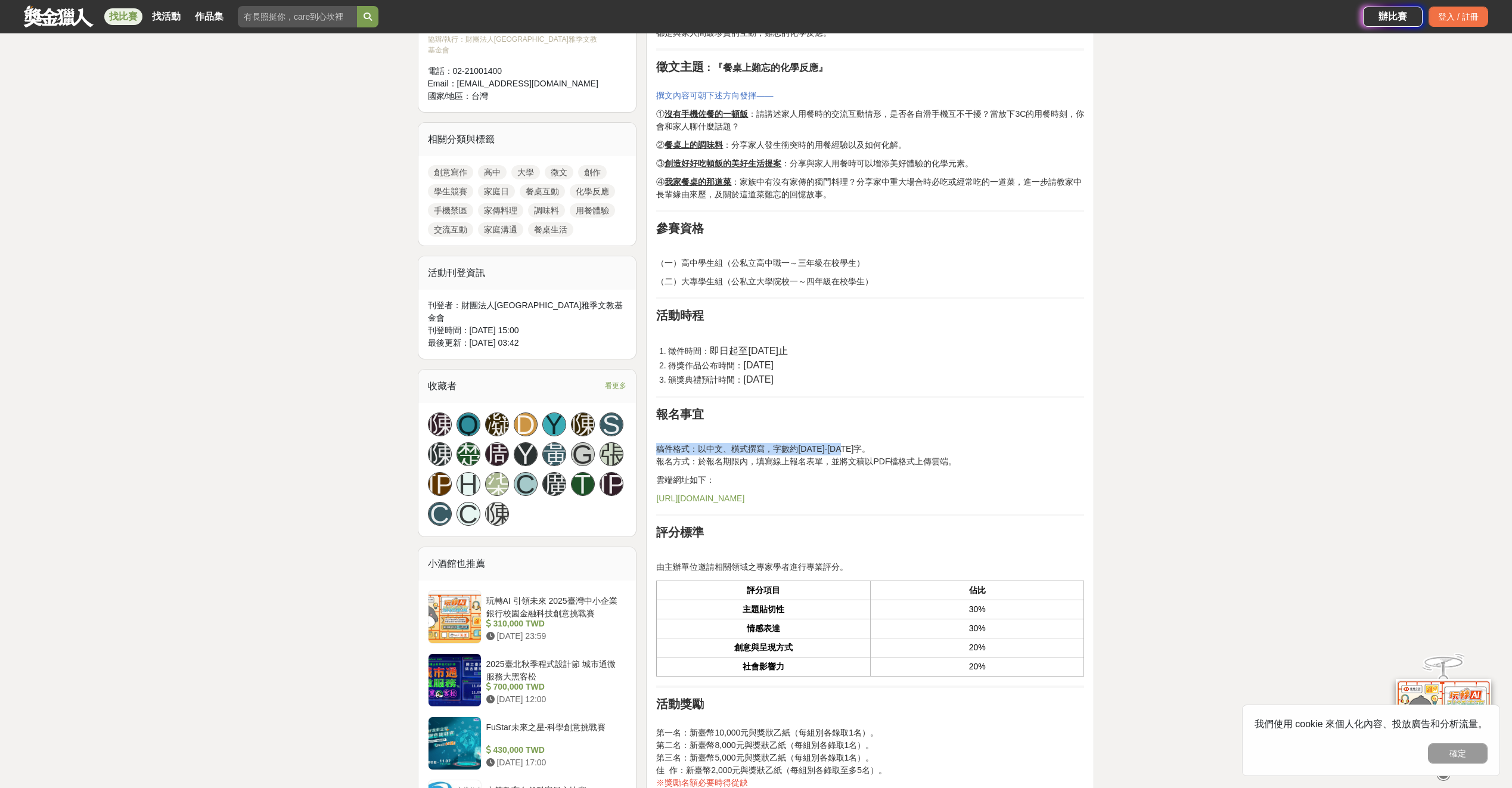
drag, startPoint x: 849, startPoint y: 428, endPoint x: 842, endPoint y: 451, distance: 24.0
click at [842, 451] on div "前言 過去，一家人好好吃頓飯，曾是平凡的生活日常； 現在，一家人好好吃頓飯，則是滿滿儀式感的家庭日； 未來，一家人好好吃頓飯，將是凝聚親情最佳的調料。 分享關…" at bounding box center [870, 544] width 427 height 1220
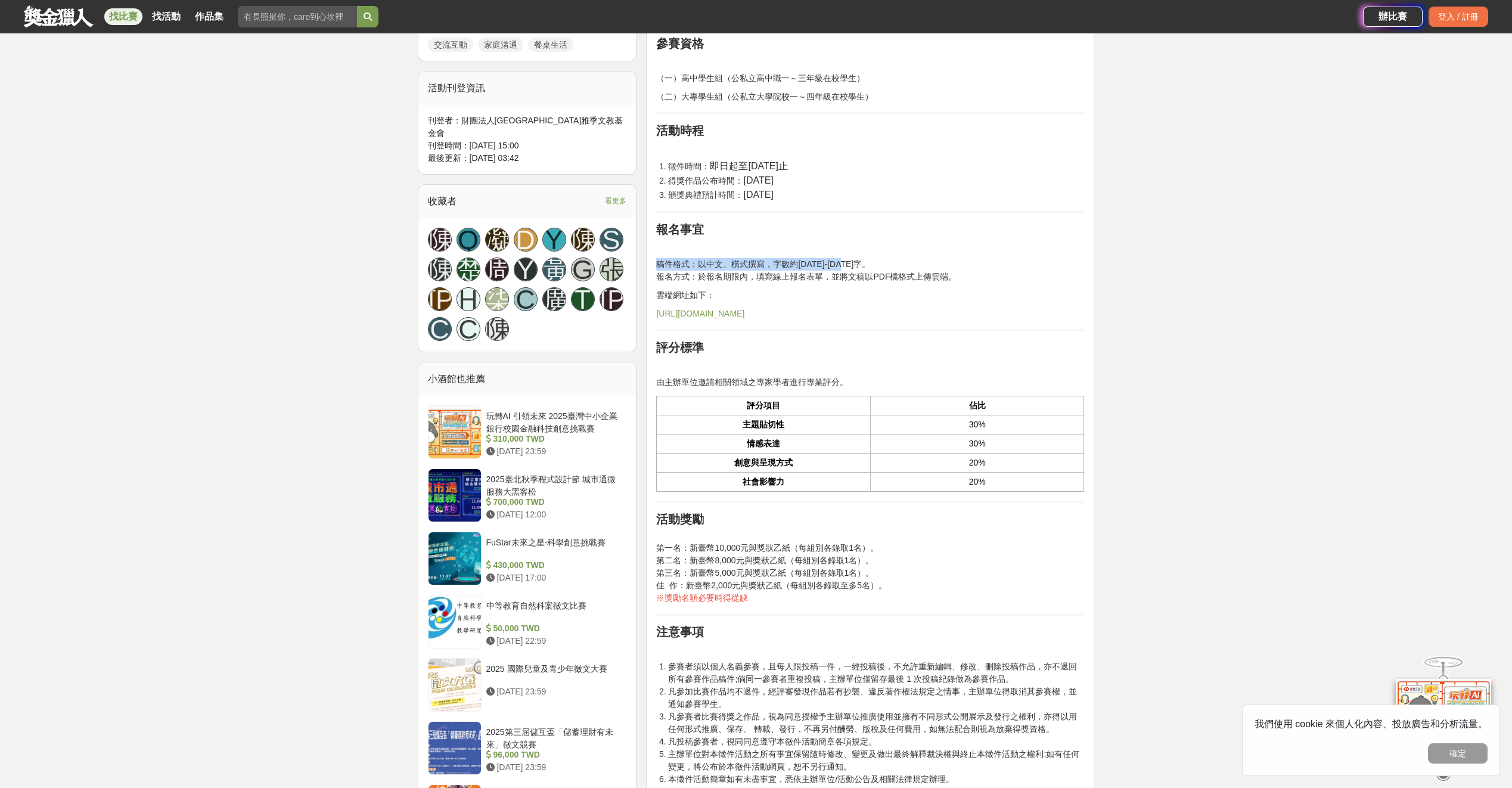
scroll to position [775, 0]
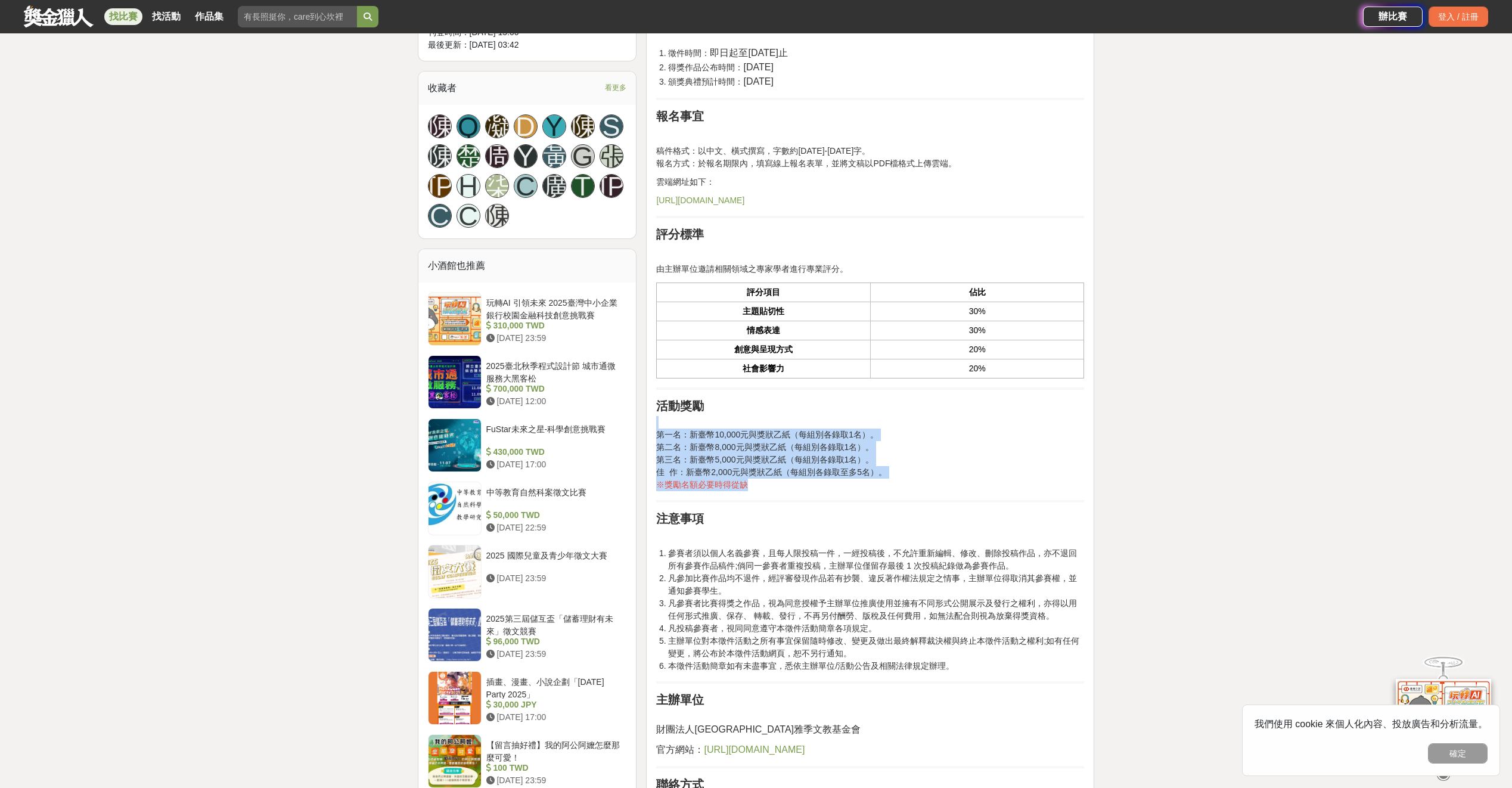
drag, startPoint x: 864, startPoint y: 411, endPoint x: 890, endPoint y: 480, distance: 73.7
click at [890, 480] on div "前言 過去，一家人好好吃頓飯，曾是平凡的生活日常； 現在，一家人好好吃頓飯，則是滿滿儀式感的家庭日； 未來，一家人好好吃頓飯，將是凝聚親情最佳的調料。 分享關…" at bounding box center [870, 246] width 427 height 1220
click at [890, 480] on p "第一名：新臺幣10,000元與獎狀乙紙（每組別各錄取1名）。 第二名：新臺幣8,000元與獎狀乙紙（每組別各錄取1名）。 第三名：新臺幣5,000元與獎狀乙紙…" at bounding box center [870, 453] width 427 height 75
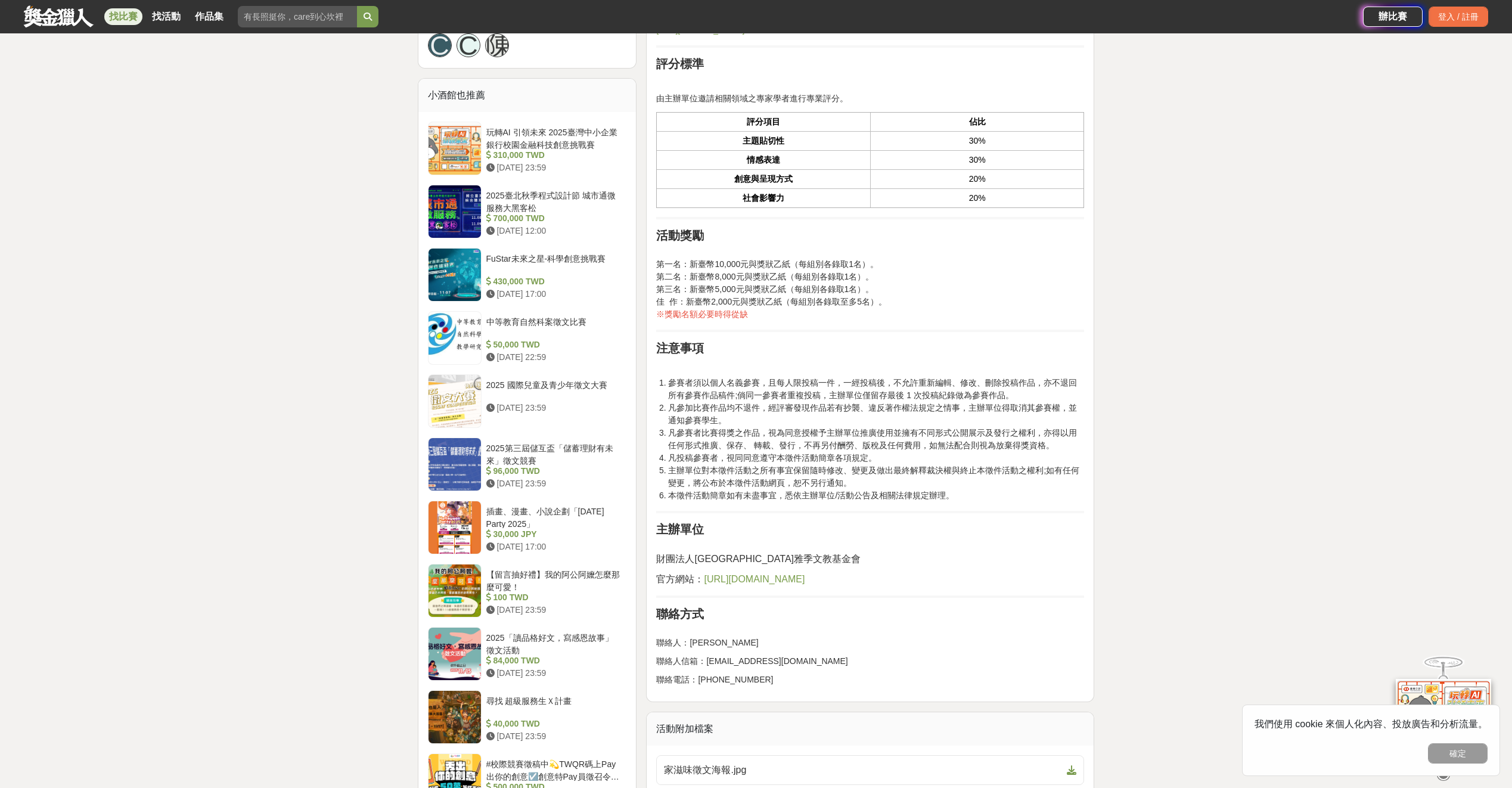
drag, startPoint x: 890, startPoint y: 480, endPoint x: 862, endPoint y: 532, distance: 59.1
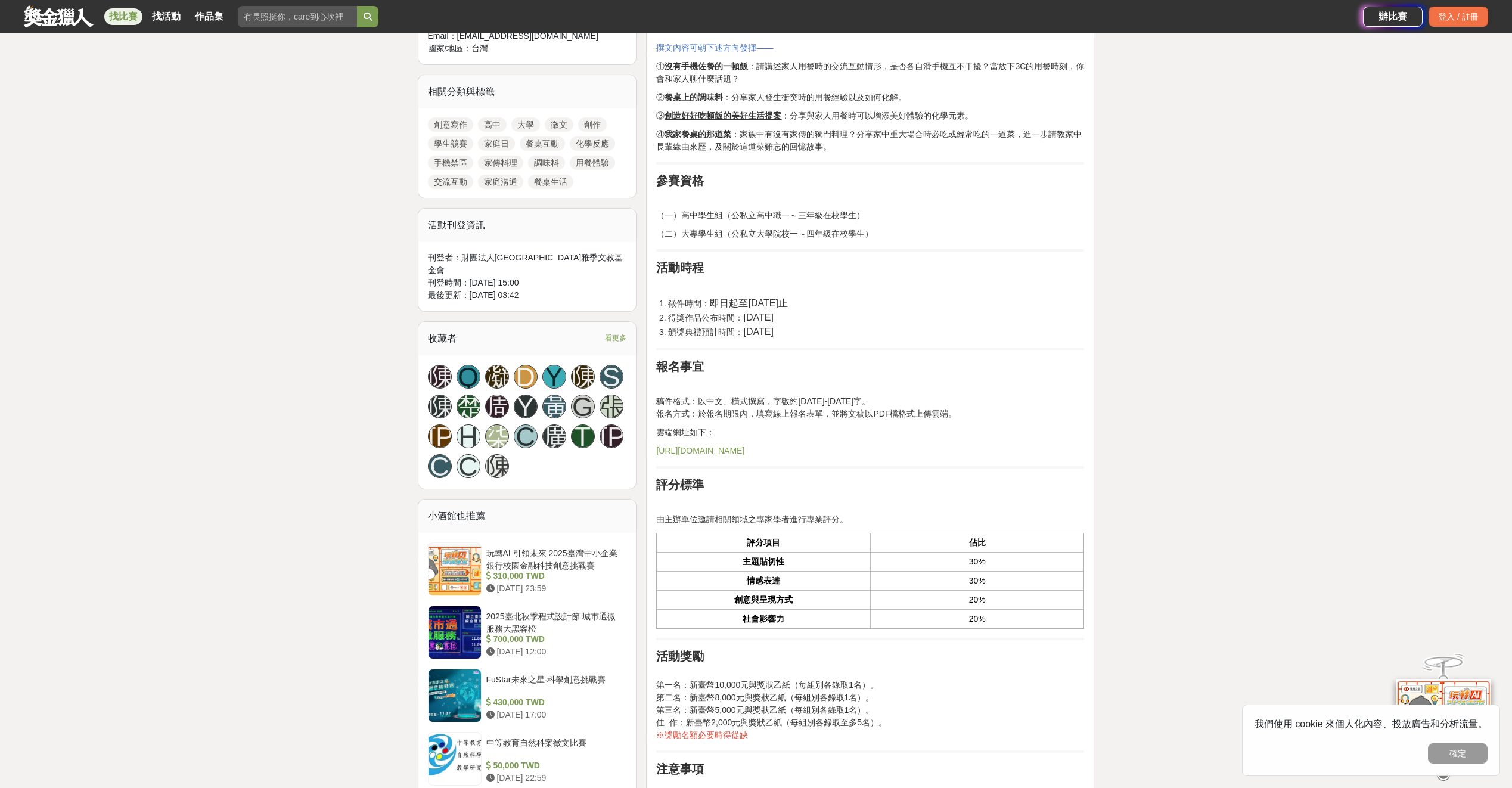
drag, startPoint x: 862, startPoint y: 532, endPoint x: 860, endPoint y: 360, distance: 172.0
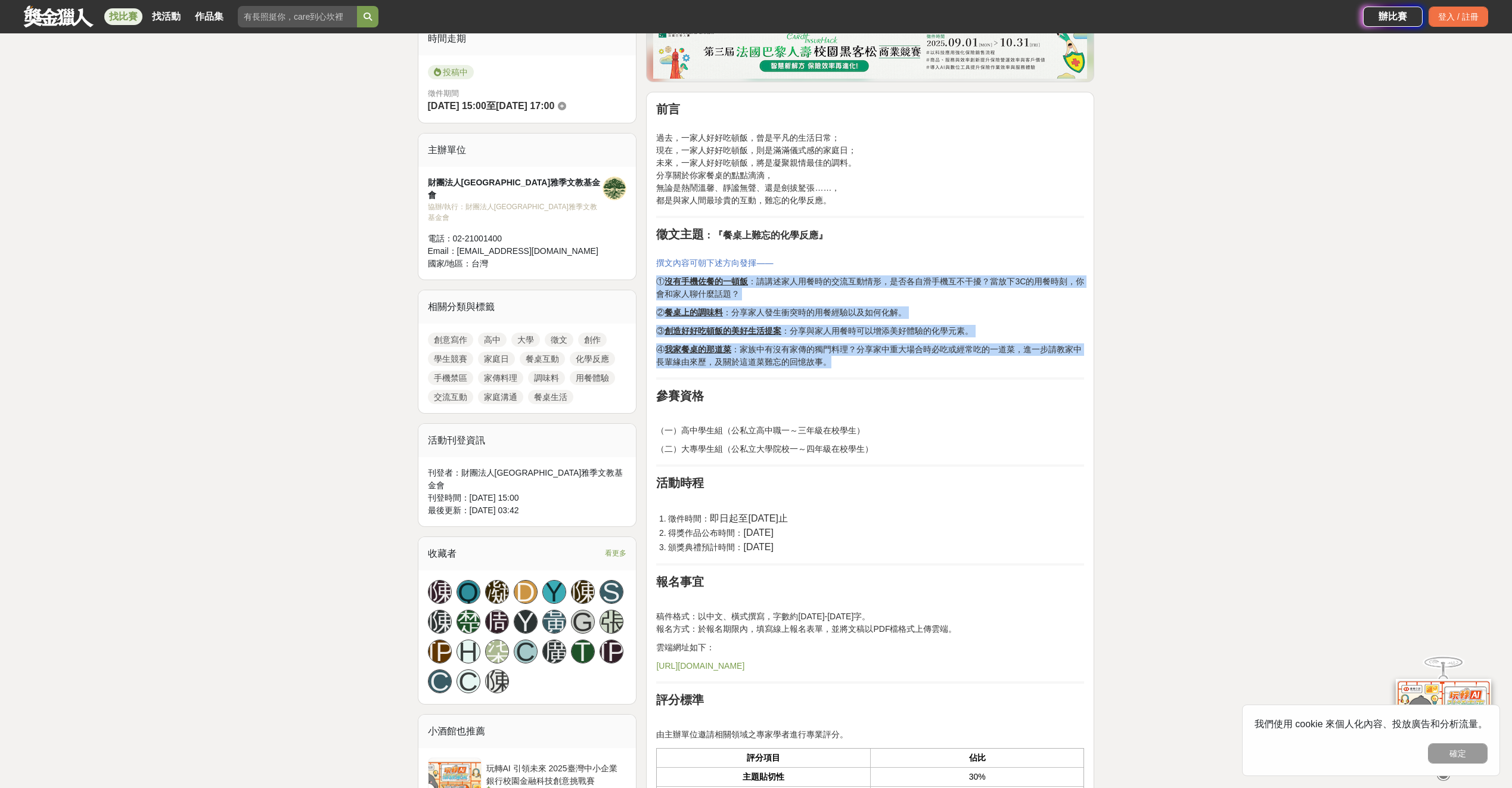
drag, startPoint x: 860, startPoint y: 360, endPoint x: 887, endPoint y: 259, distance: 104.5
click at [887, 260] on div "前言 過去，一家人好好吃頓飯，曾是平凡的生活日常； 現在，一家人好好吃頓飯，則是滿滿儀式感的家庭日； 未來，一家人好好吃頓飯，將是凝聚親情最佳的調料。 分享關…" at bounding box center [870, 711] width 427 height 1220
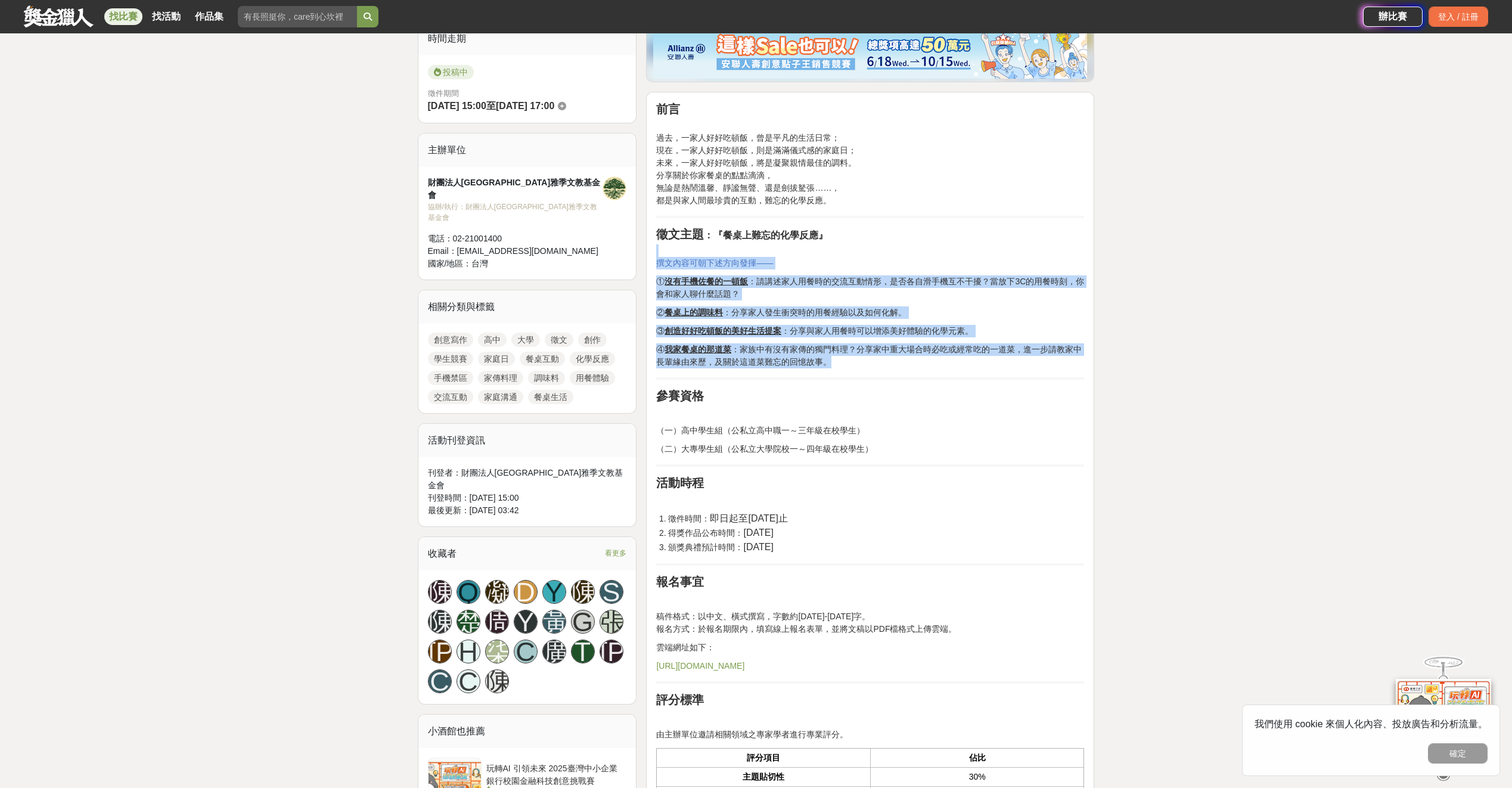
drag, startPoint x: 887, startPoint y: 259, endPoint x: 911, endPoint y: 367, distance: 110.6
click at [911, 367] on div "前言 過去，一家人好好吃頓飯，曾是平凡的生活日常； 現在，一家人好好吃頓飯，則是滿滿儀式感的家庭日； 未來，一家人好好吃頓飯，將是凝聚親情最佳的調料。 分享關…" at bounding box center [870, 711] width 427 height 1220
click at [911, 367] on p "④ 我家餐桌的那道菜 ：家族中有沒有家傳的獨門料理？分享家中重大場合時必吃或經常吃的一道菜，進一步請教家中長輩緣由來歷，及關於這道菜難忘的回憶故事。" at bounding box center [870, 356] width 427 height 25
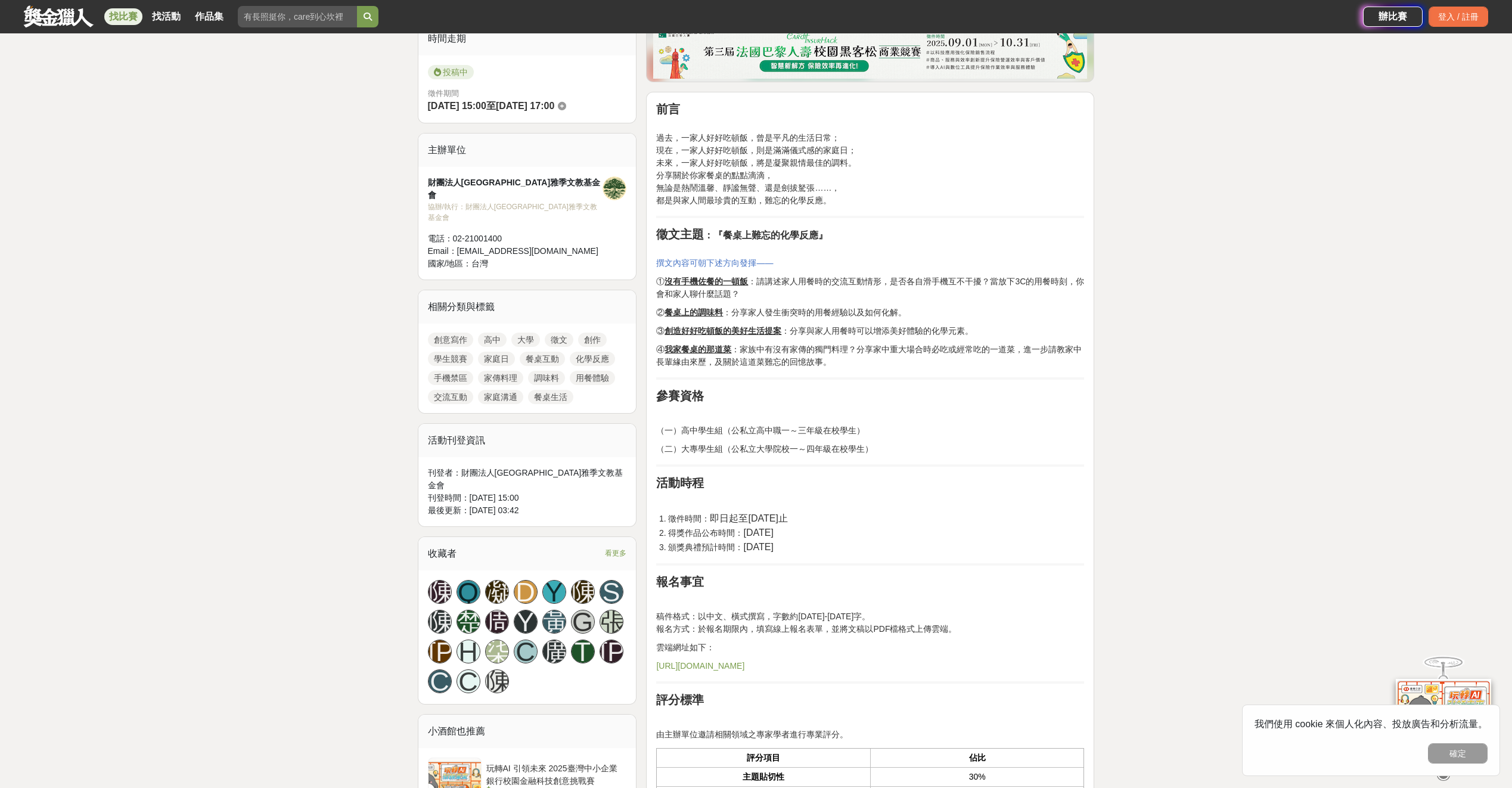
click at [812, 308] on span "② 餐桌上的調味料 ：分享家人發生衝突時的用餐經驗以及如何化解。" at bounding box center [781, 312] width 250 height 9
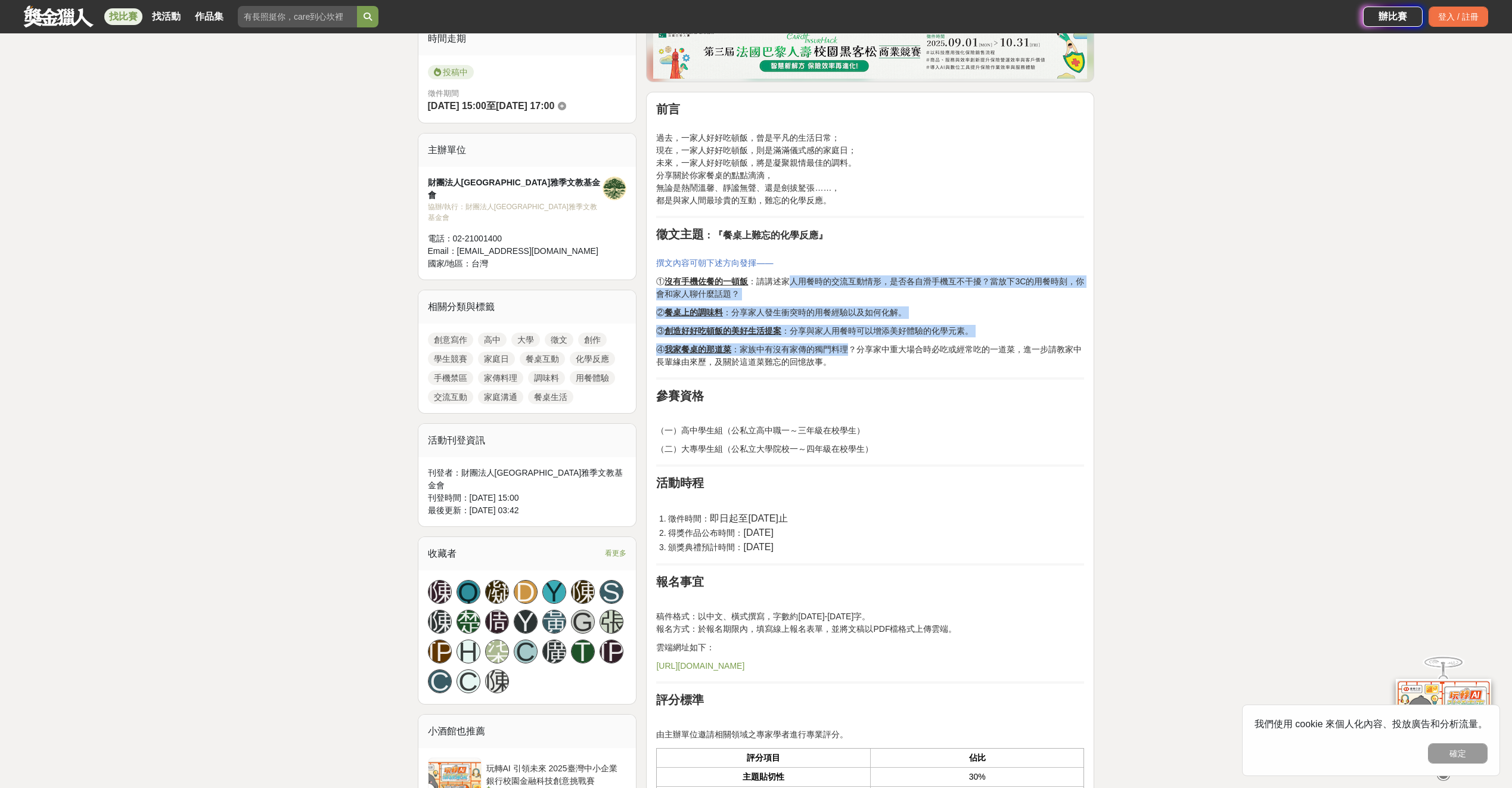
drag, startPoint x: 812, startPoint y: 308, endPoint x: 784, endPoint y: 278, distance: 41.0
click at [786, 279] on div "前言 過去，一家人好好吃頓飯，曾是平凡的生活日常； 現在，一家人好好吃頓飯，則是滿滿儀式感的家庭日； 未來，一家人好好吃頓飯，將是凝聚親情最佳的調料。 分享關…" at bounding box center [870, 711] width 427 height 1220
click at [783, 277] on span "① 沒有手機佐餐的一頓飯 ：請講述家人用餐時的交流互動情形，是否各自滑手機互不干擾？當放下3C的用餐時刻，你會和家人聊什麼話題？" at bounding box center [870, 288] width 427 height 22
drag, startPoint x: 857, startPoint y: 306, endPoint x: 1009, endPoint y: 357, distance: 160.3
click at [1003, 357] on div "前言 過去，一家人好好吃頓飯，曾是平凡的生活日常； 現在，一家人好好吃頓飯，則是滿滿儀式感的家庭日； 未來，一家人好好吃頓飯，將是凝聚親情最佳的調料。 分享關…" at bounding box center [870, 711] width 427 height 1220
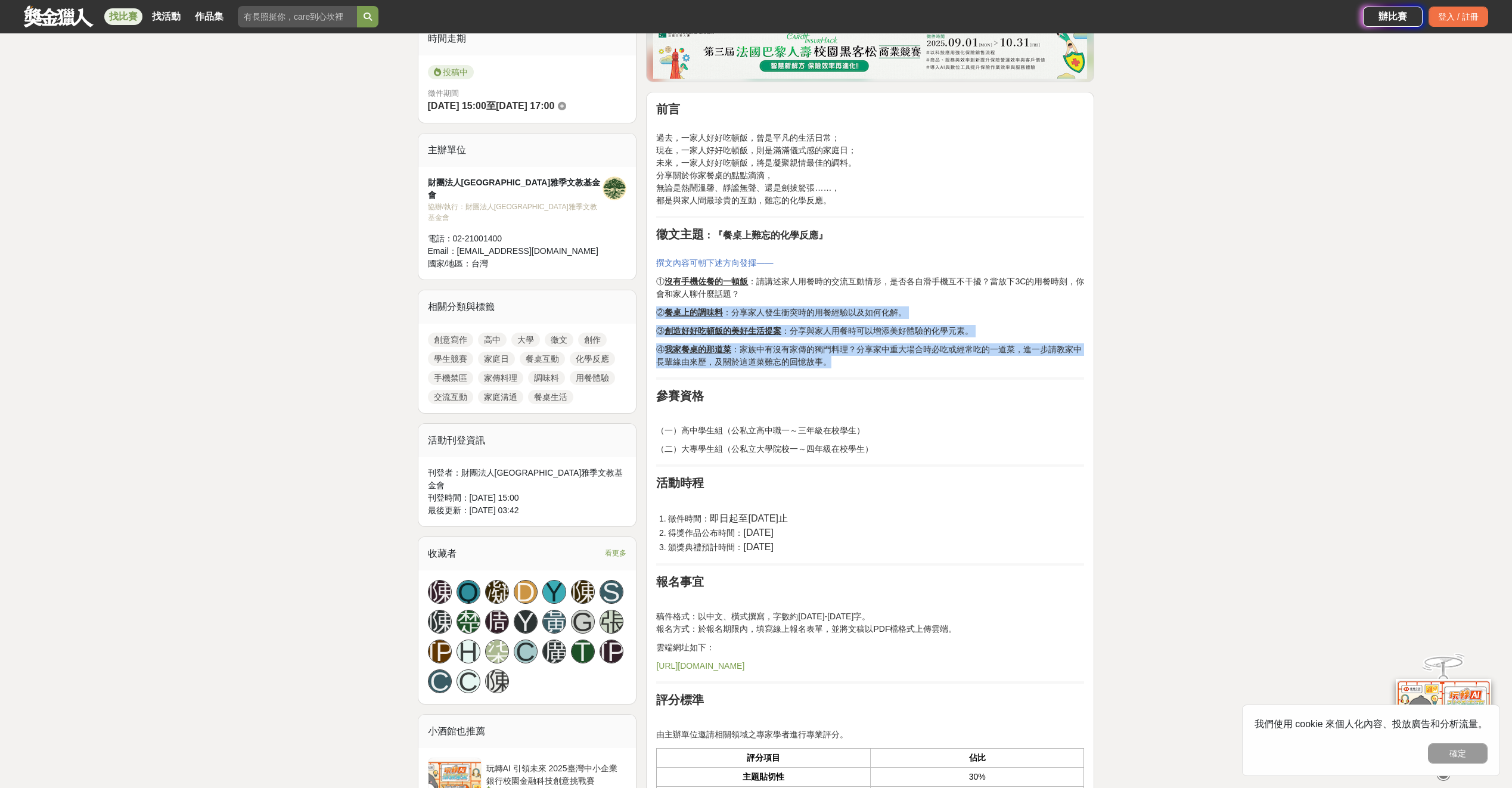
drag, startPoint x: 1009, startPoint y: 357, endPoint x: 1022, endPoint y: 361, distance: 13.6
click at [1022, 361] on p "④ 我家餐桌的那道菜 ：家族中有沒有家傳的獨門料理？分享家中重大場合時必吃或經常吃的一道菜，進一步請教家中長輩緣由來歷，及關於這道菜難忘的回憶故事。" at bounding box center [870, 356] width 427 height 25
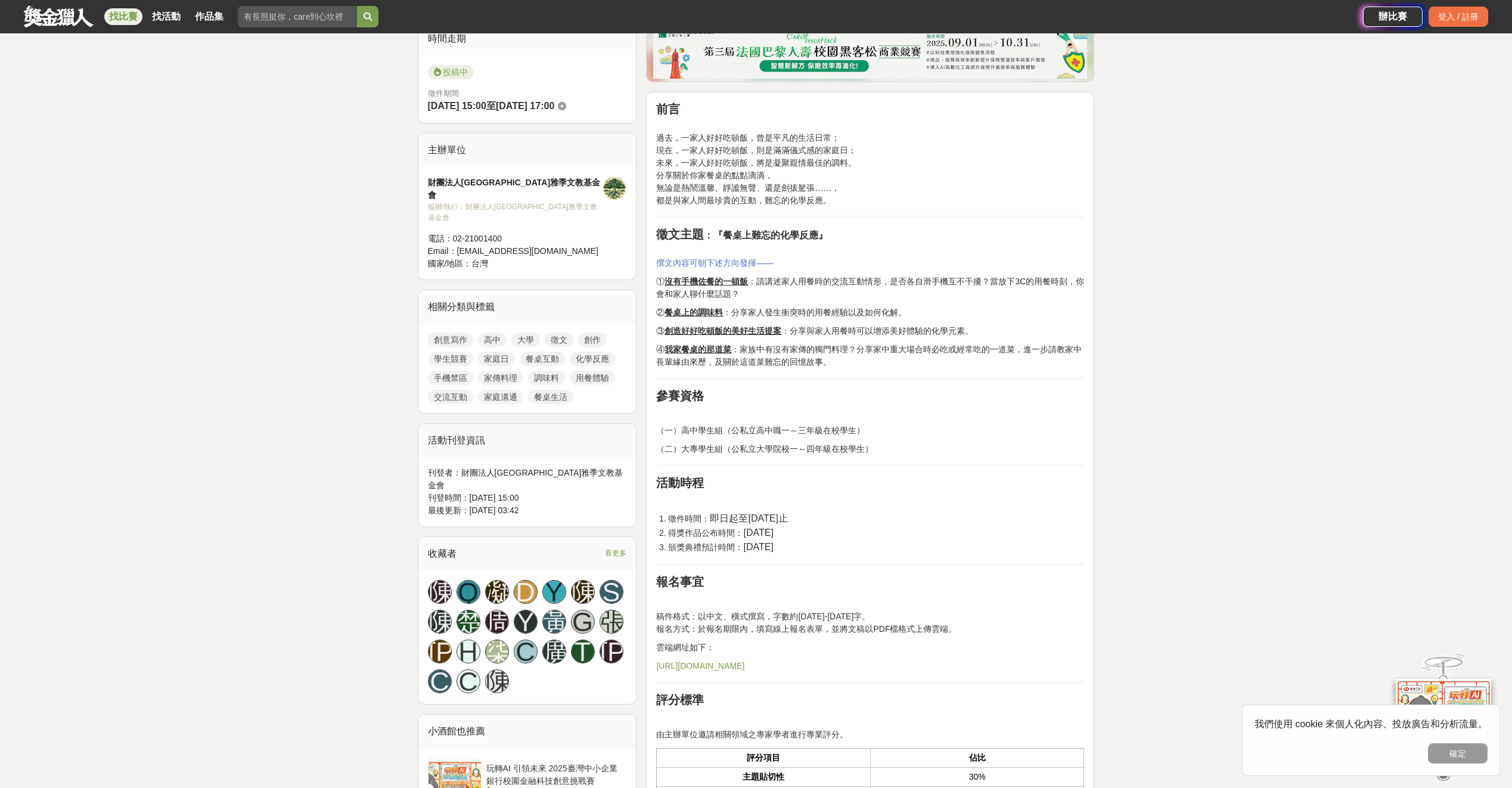
drag, startPoint x: 1022, startPoint y: 361, endPoint x: 965, endPoint y: 314, distance: 73.9
click at [966, 315] on div "前言 過去，一家人好好吃頓飯，曾是平凡的生活日常； 現在，一家人好好吃頓飯，則是滿滿儀式感的家庭日； 未來，一家人好好吃頓飯，將是凝聚親情最佳的調料。 分享關…" at bounding box center [870, 711] width 427 height 1220
drag, startPoint x: 965, startPoint y: 314, endPoint x: 951, endPoint y: 304, distance: 17.2
click at [951, 304] on div "前言 過去，一家人好好吃頓飯，曾是平凡的生活日常； 現在，一家人好好吃頓飯，則是滿滿儀式感的家庭日； 未來，一家人好好吃頓飯，將是凝聚親情最佳的調料。 分享關…" at bounding box center [870, 711] width 427 height 1220
drag, startPoint x: 951, startPoint y: 304, endPoint x: 980, endPoint y: 357, distance: 60.4
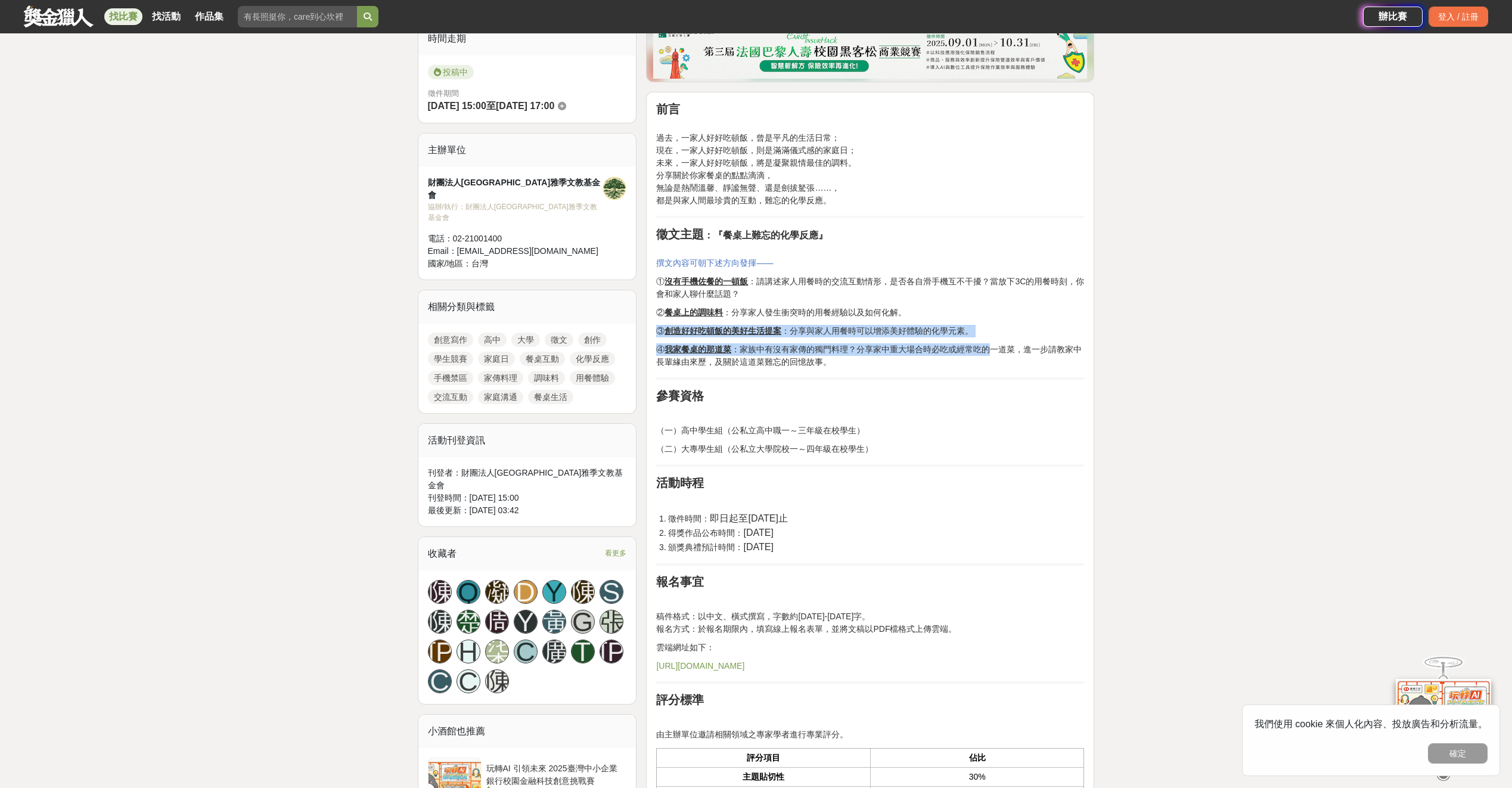
click at [980, 357] on div "前言 過去，一家人好好吃頓飯，曾是平凡的生活日常； 現在，一家人好好吃頓飯，則是滿滿儀式感的家庭日； 未來，一家人好好吃頓飯，將是凝聚親情最佳的調料。 分享關…" at bounding box center [870, 711] width 427 height 1220
click at [980, 358] on p "④ 我家餐桌的那道菜 ：家族中有沒有家傳的獨門料理？分享家中重大場合時必吃或經常吃的一道菜，進一步請教家中長輩緣由來歷，及關於這道菜難忘的回憶故事。" at bounding box center [870, 356] width 427 height 25
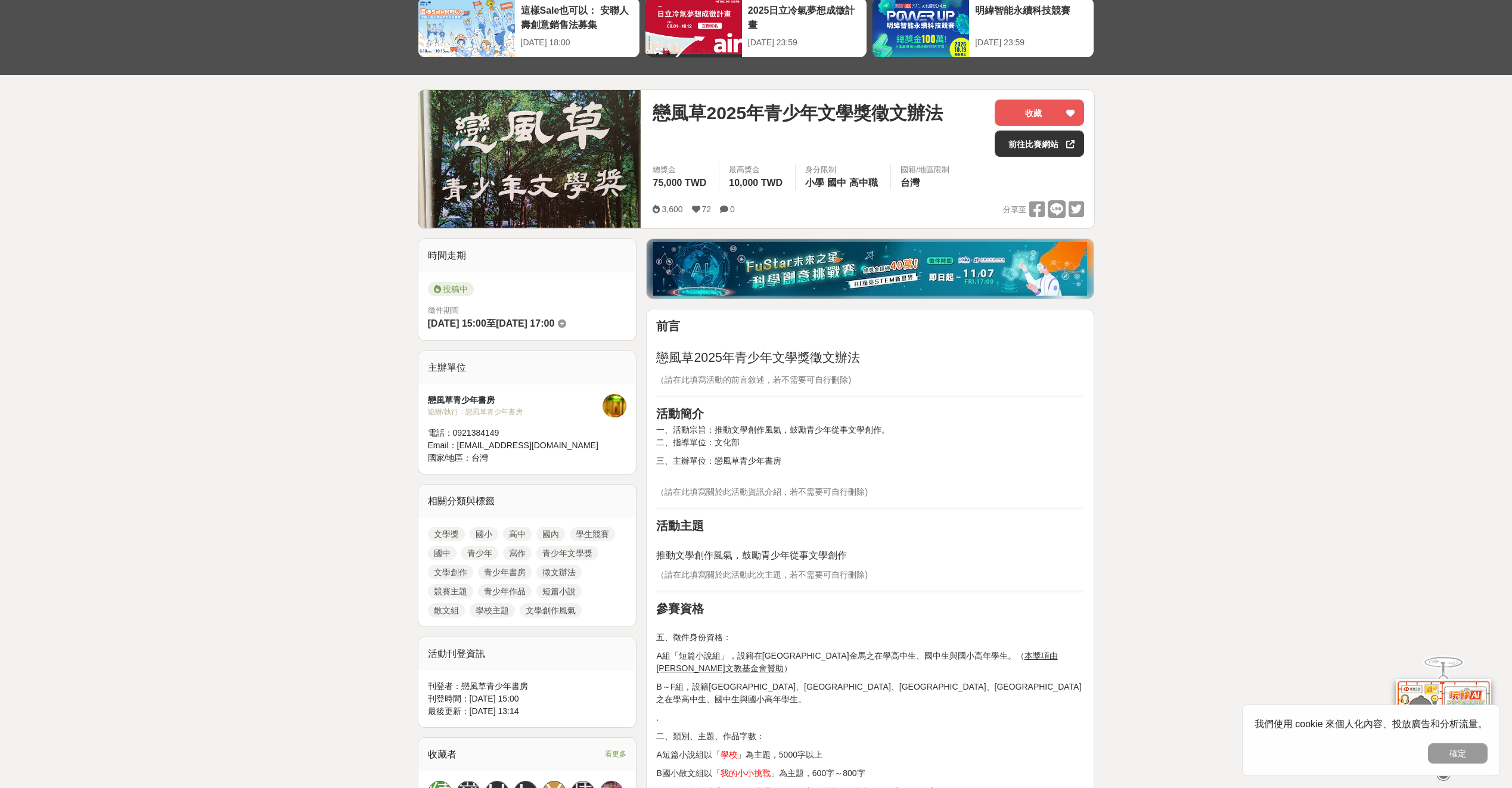
scroll to position [119, 0]
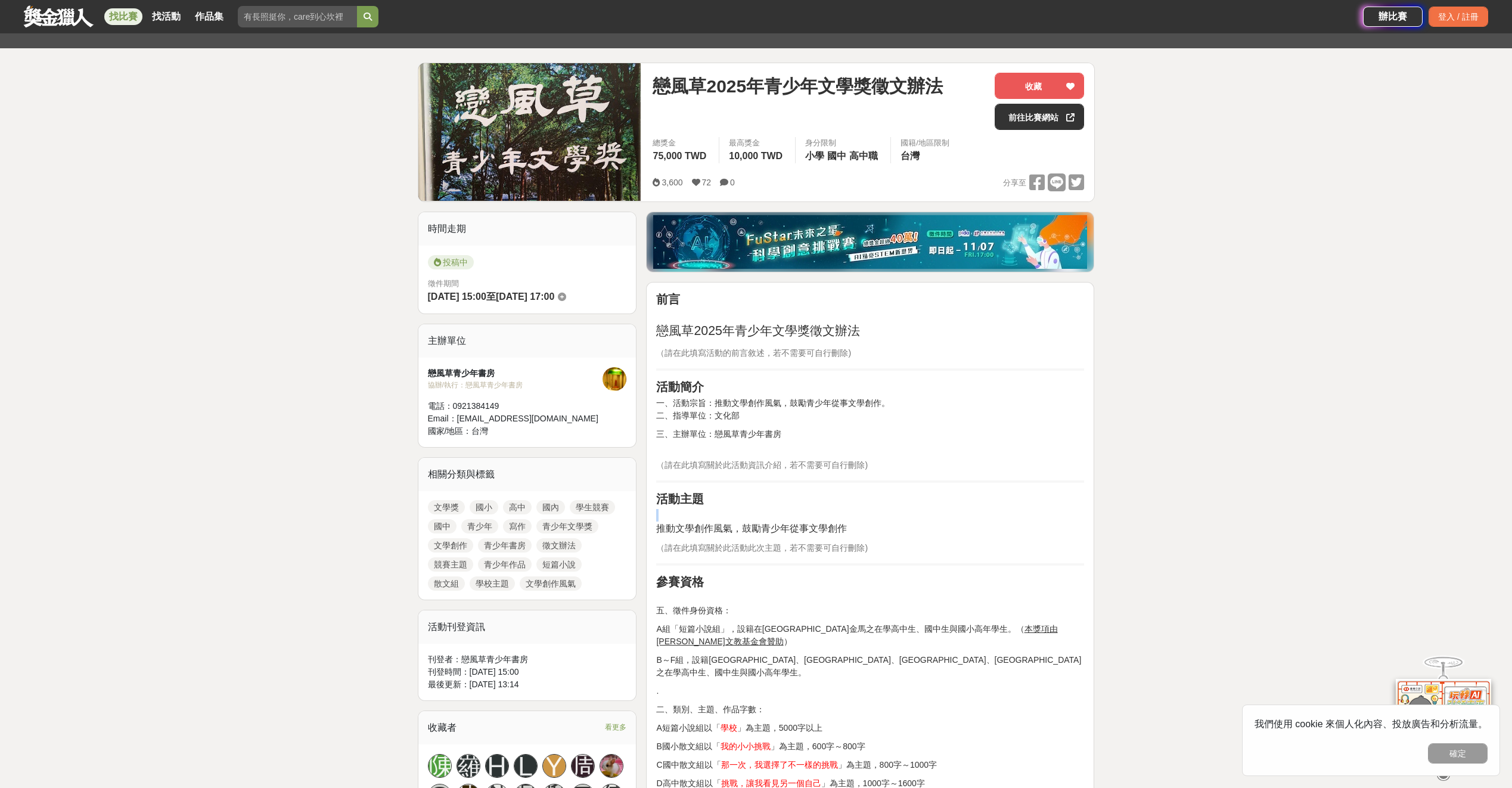
drag, startPoint x: 849, startPoint y: 515, endPoint x: 881, endPoint y: 522, distance: 32.8
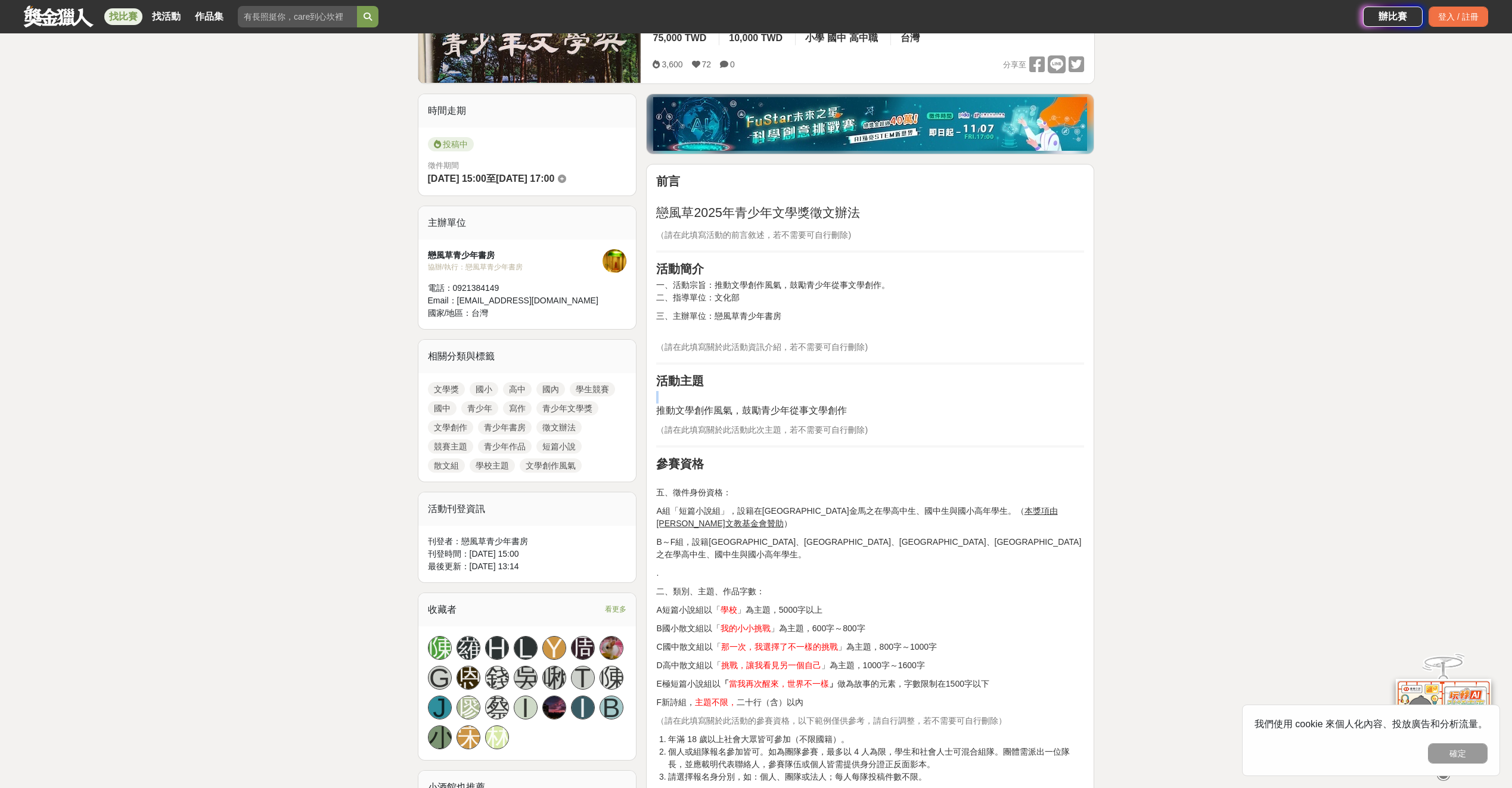
scroll to position [238, 0]
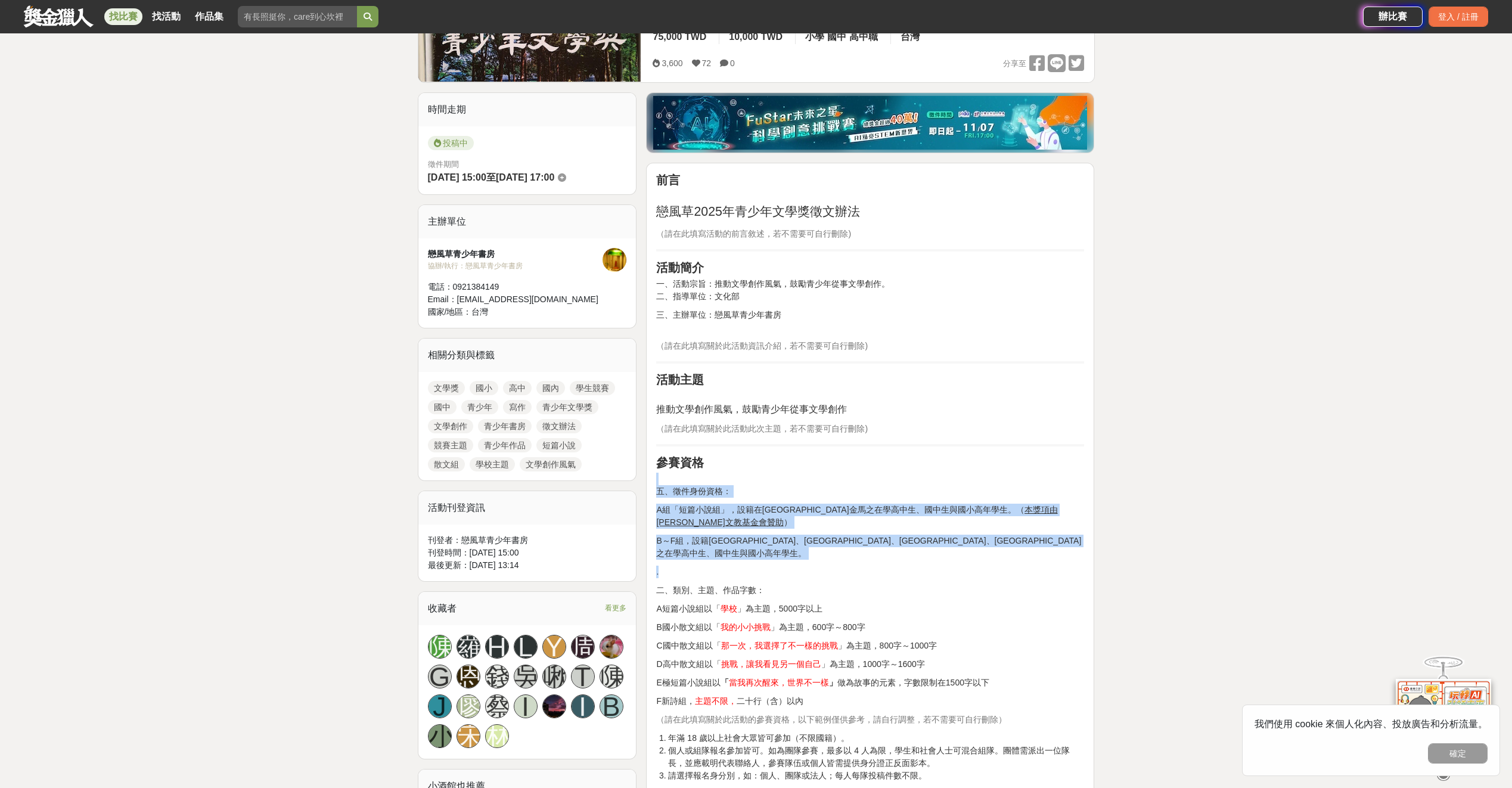
drag, startPoint x: 846, startPoint y: 467, endPoint x: 942, endPoint y: 538, distance: 119.4
drag, startPoint x: 821, startPoint y: 530, endPoint x: 864, endPoint y: 538, distance: 43.7
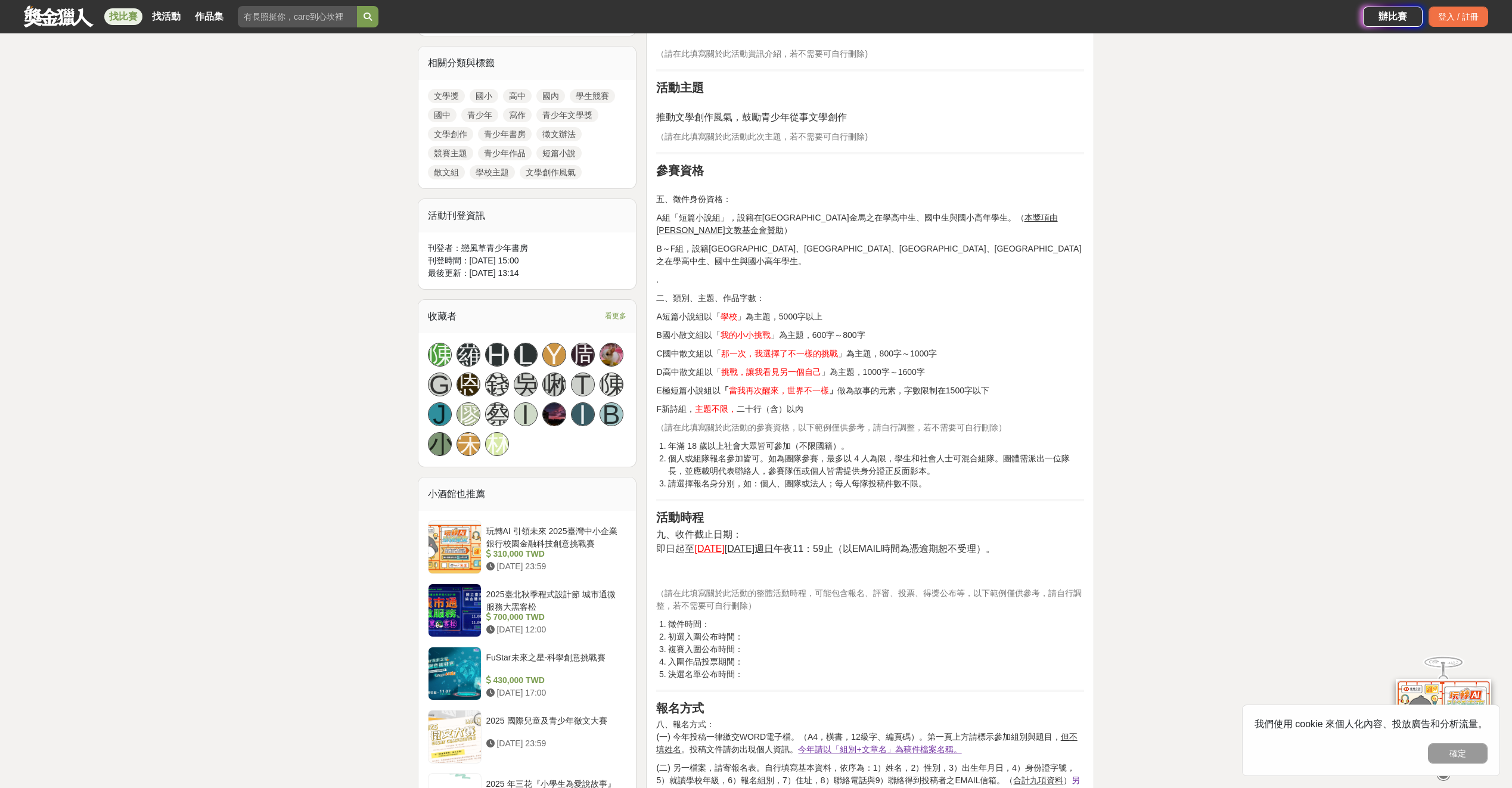
scroll to position [536, 0]
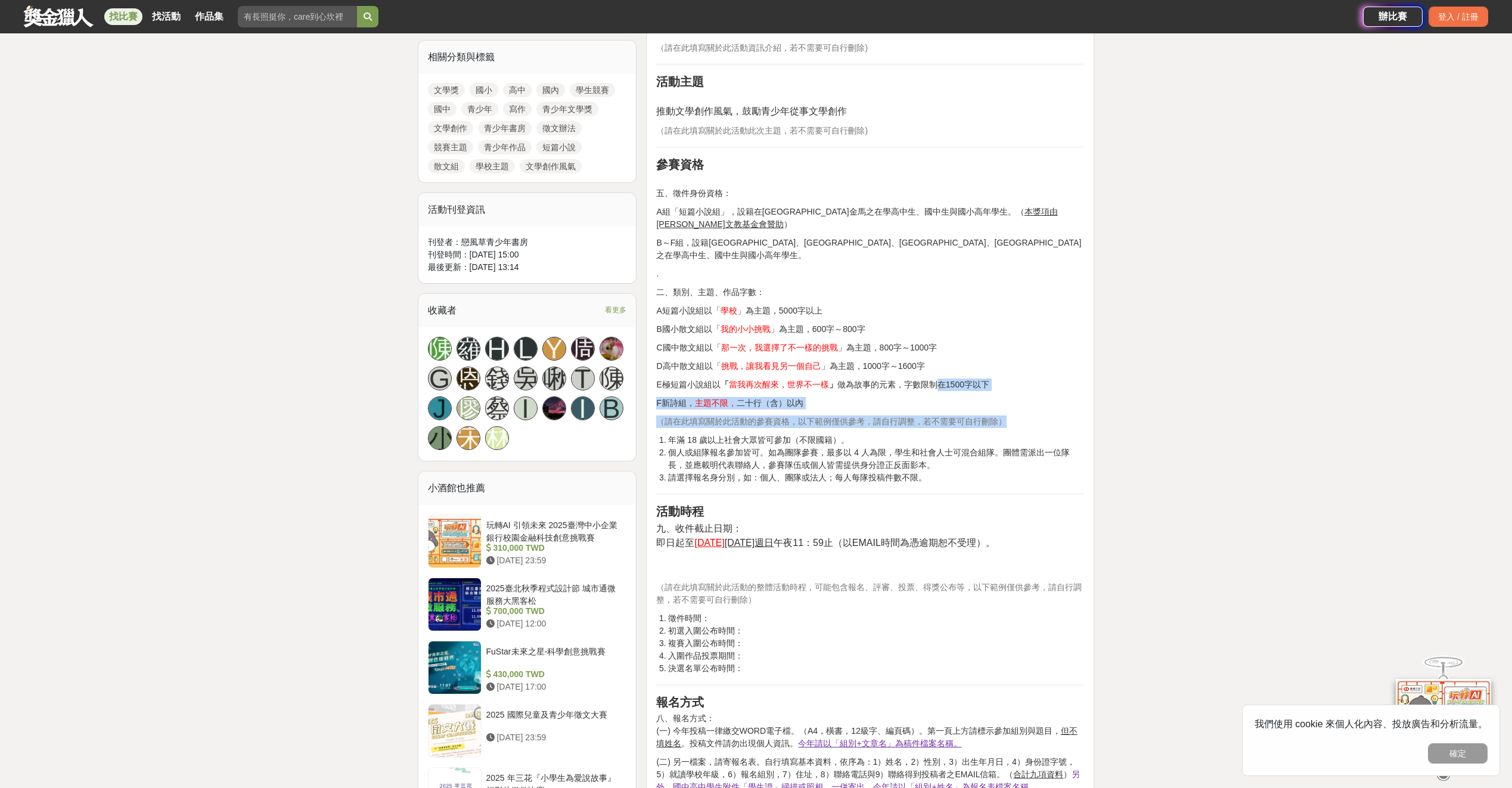
drag, startPoint x: 892, startPoint y: 461, endPoint x: 936, endPoint y: 364, distance: 106.5
drag, startPoint x: 779, startPoint y: 204, endPoint x: 817, endPoint y: 209, distance: 38.3
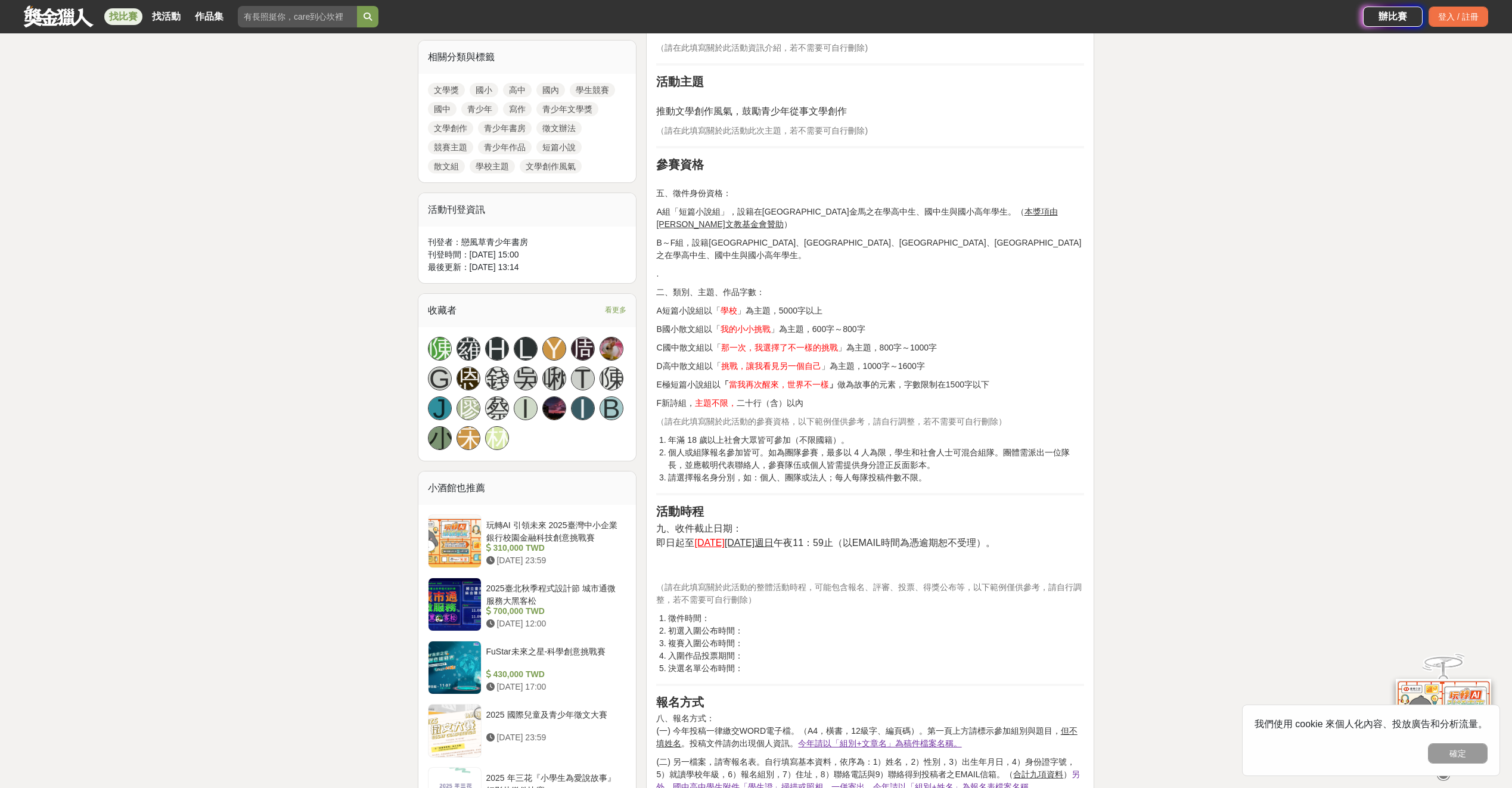
drag, startPoint x: 817, startPoint y: 209, endPoint x: 778, endPoint y: 235, distance: 46.9
click at [778, 237] on p "B～F組，設籍台中市、彰化縣、南投縣、苗栗縣之在學高中生、國中生與國小高年學生。" at bounding box center [870, 249] width 427 height 25
click at [727, 446] on li "個人或組隊報名參加皆可。如為團隊參賽，最多以 4 人為限，學生和社會人士可混合組隊。團體需派出一位隊長，並應載明代表聯絡人，參賽隊伍或個人皆需提供身分證正反面…" at bounding box center [875, 459] width 416 height 25
click at [742, 434] on li "年滿 18 歲以上社會大眾皆可參加（不限國籍）。" at bounding box center [875, 440] width 416 height 13
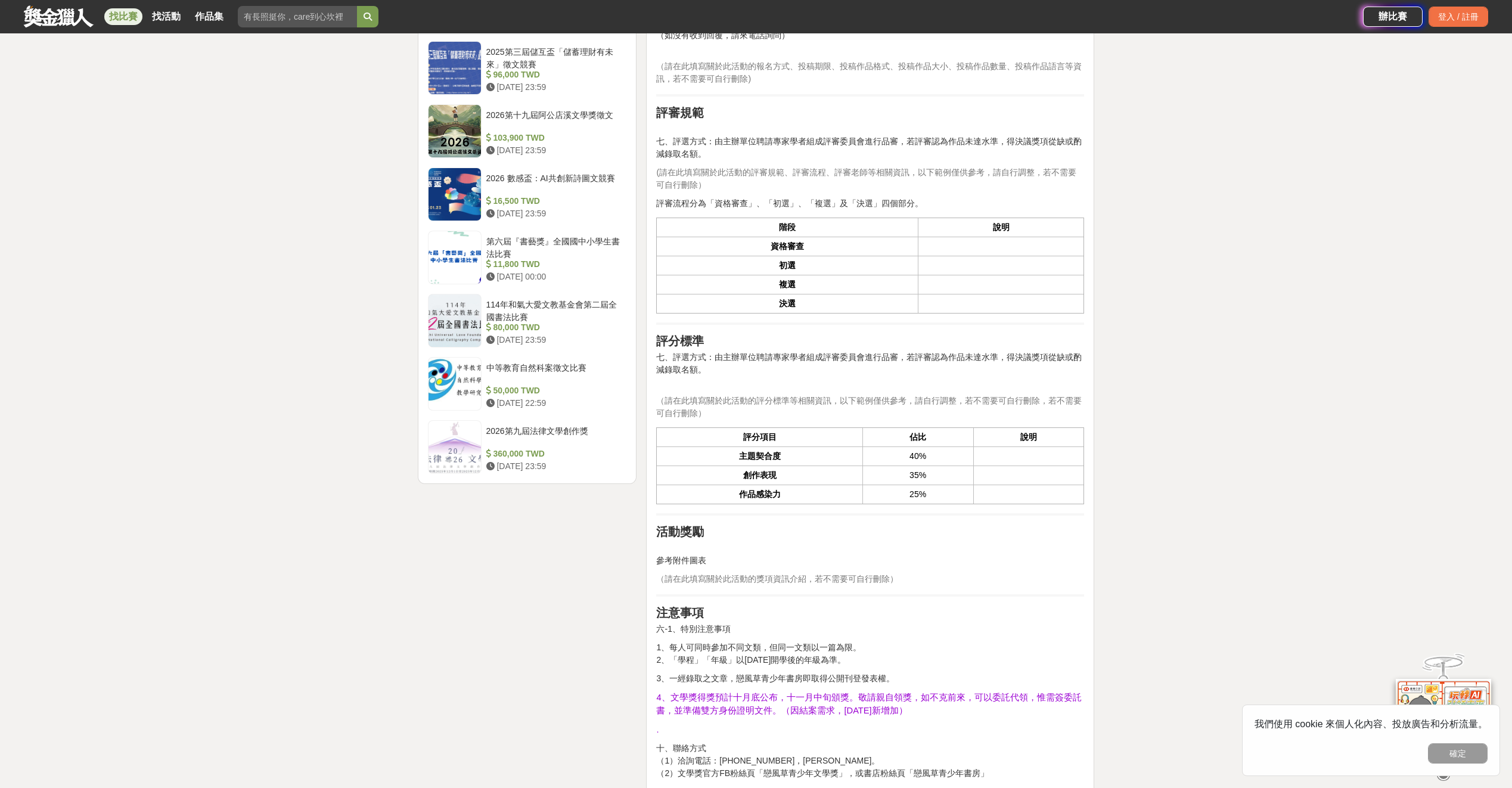
scroll to position [1728, 0]
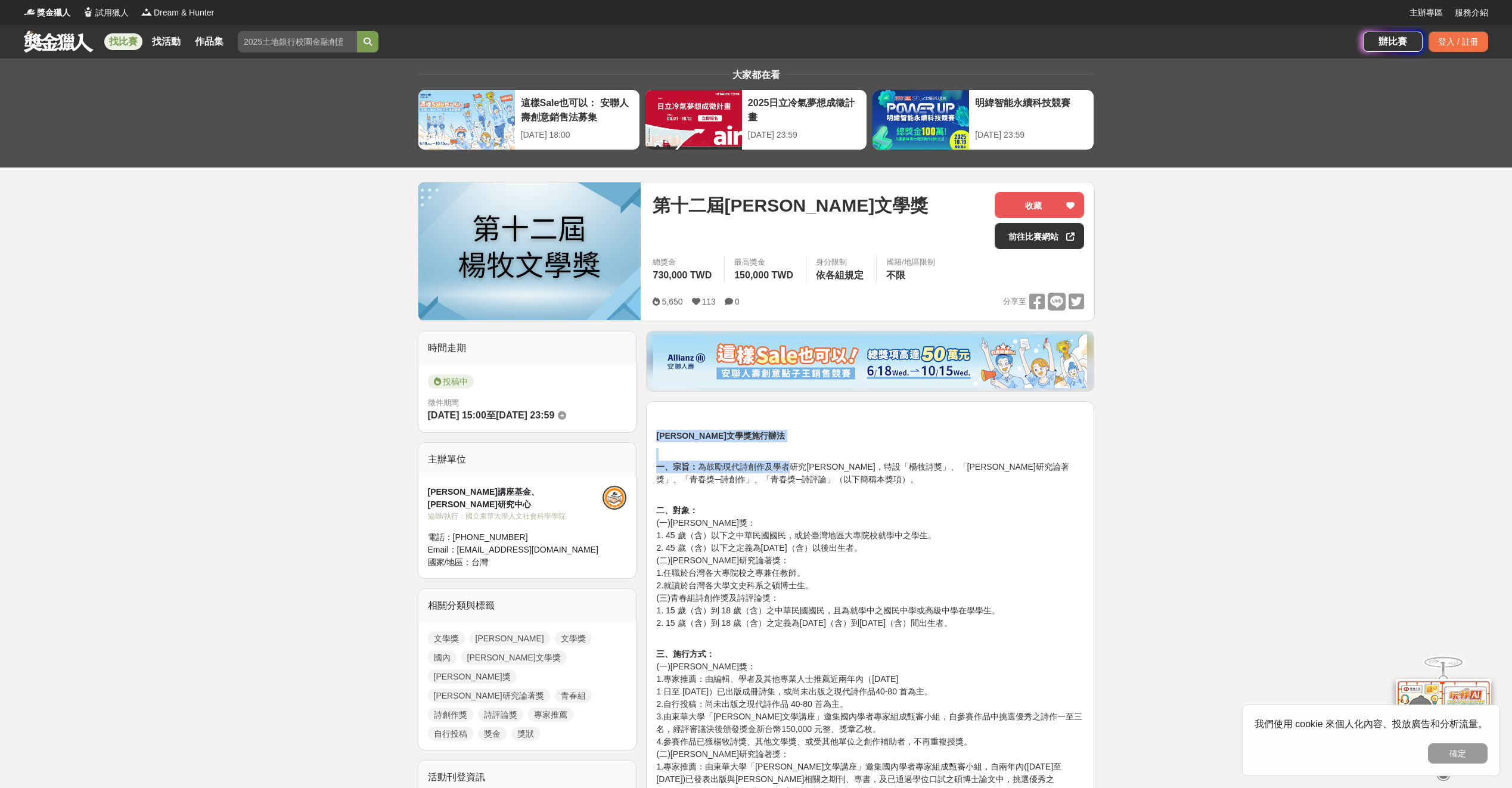
drag, startPoint x: 781, startPoint y: 421, endPoint x: 790, endPoint y: 470, distance: 49.8
drag, startPoint x: 790, startPoint y: 470, endPoint x: 816, endPoint y: 418, distance: 58.1
click at [816, 418] on p at bounding box center [870, 417] width 427 height 13
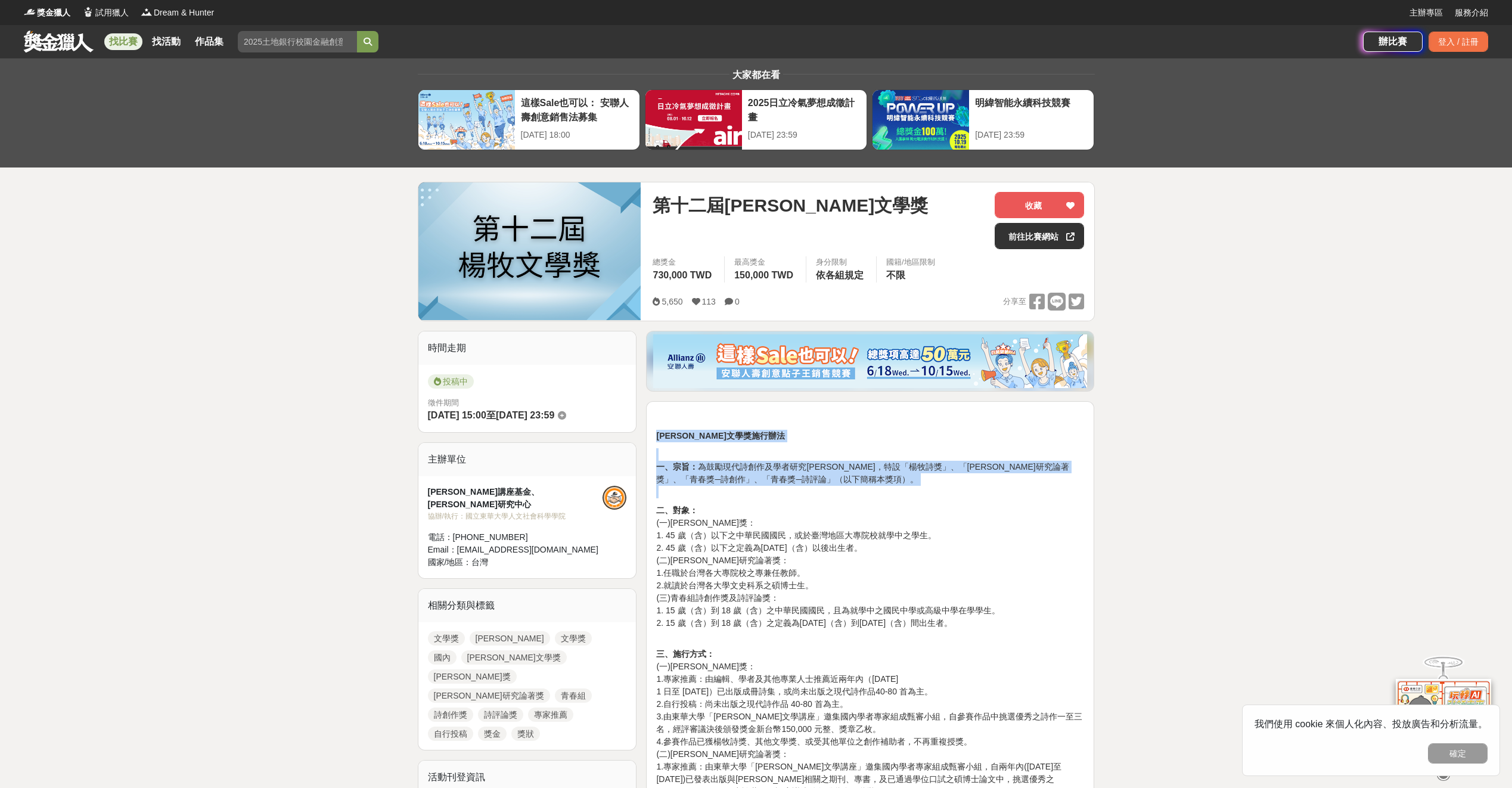
drag, startPoint x: 816, startPoint y: 418, endPoint x: 881, endPoint y: 495, distance: 100.8
click at [881, 495] on p "一、宗旨： 為鼓勵現代詩創作及學者研究[PERSON_NAME]，特設「楊牧詩獎」、「[PERSON_NAME]研究論著獎」、「青春獎─詩創作」、「青春獎─詩…" at bounding box center [870, 472] width 427 height 50
drag, startPoint x: 881, startPoint y: 495, endPoint x: 925, endPoint y: 451, distance: 62.2
click at [925, 451] on p "一、宗旨： 為鼓勵現代詩創作及學者研究[PERSON_NAME]，特設「楊牧詩獎」、「[PERSON_NAME]研究論著獎」、「青春獎─詩創作」、「青春獎─詩…" at bounding box center [870, 472] width 427 height 50
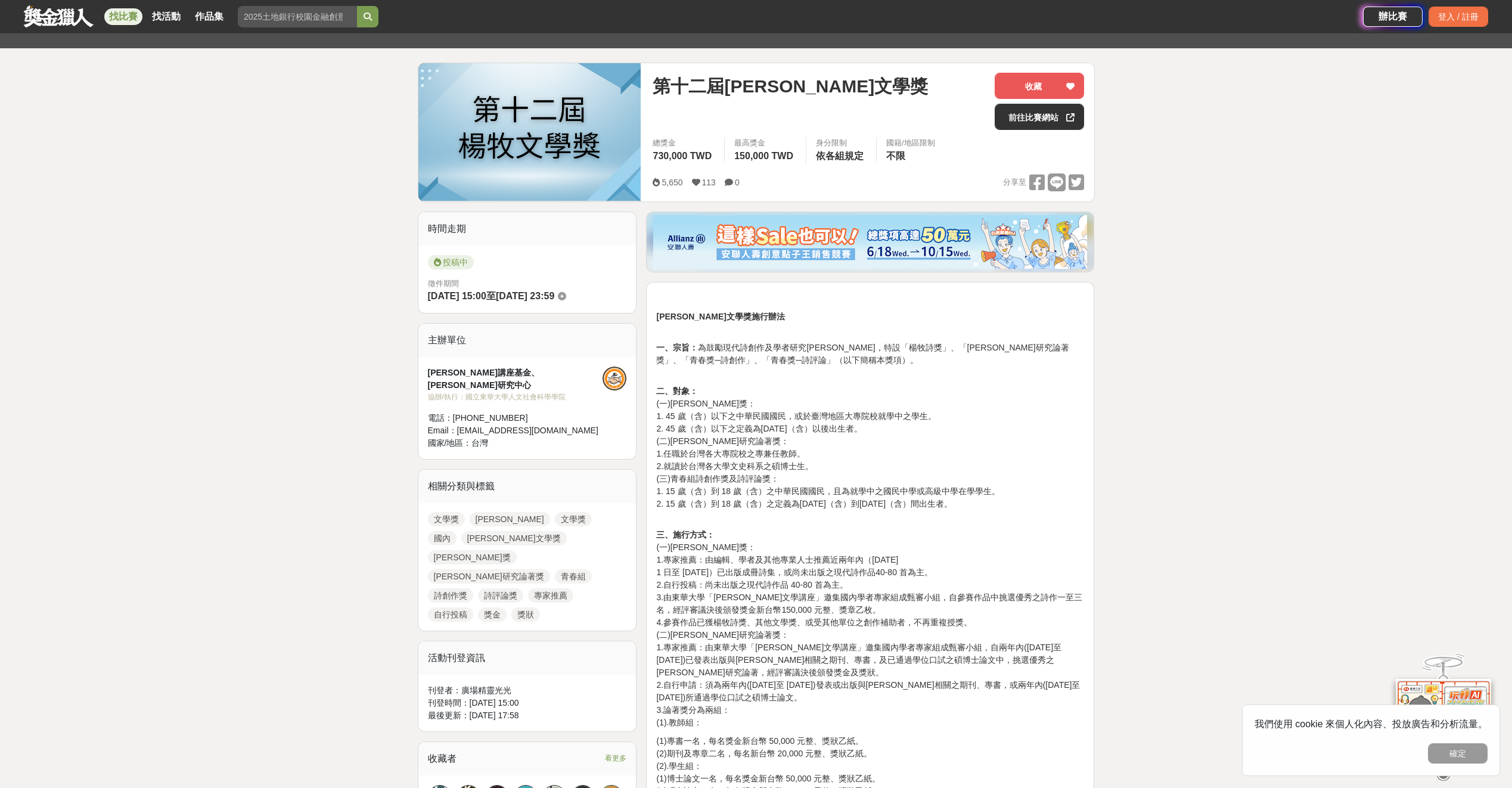
click at [917, 457] on p "二、對象： (一)[PERSON_NAME]獎： 1. 45 歲（含）以下之中華民國國民，或於臺灣地區大專院校就學中之學生。 2. 45 歲（含）以下之定義為…" at bounding box center [870, 454] width 427 height 138
drag, startPoint x: 917, startPoint y: 457, endPoint x: 959, endPoint y: 377, distance: 90.4
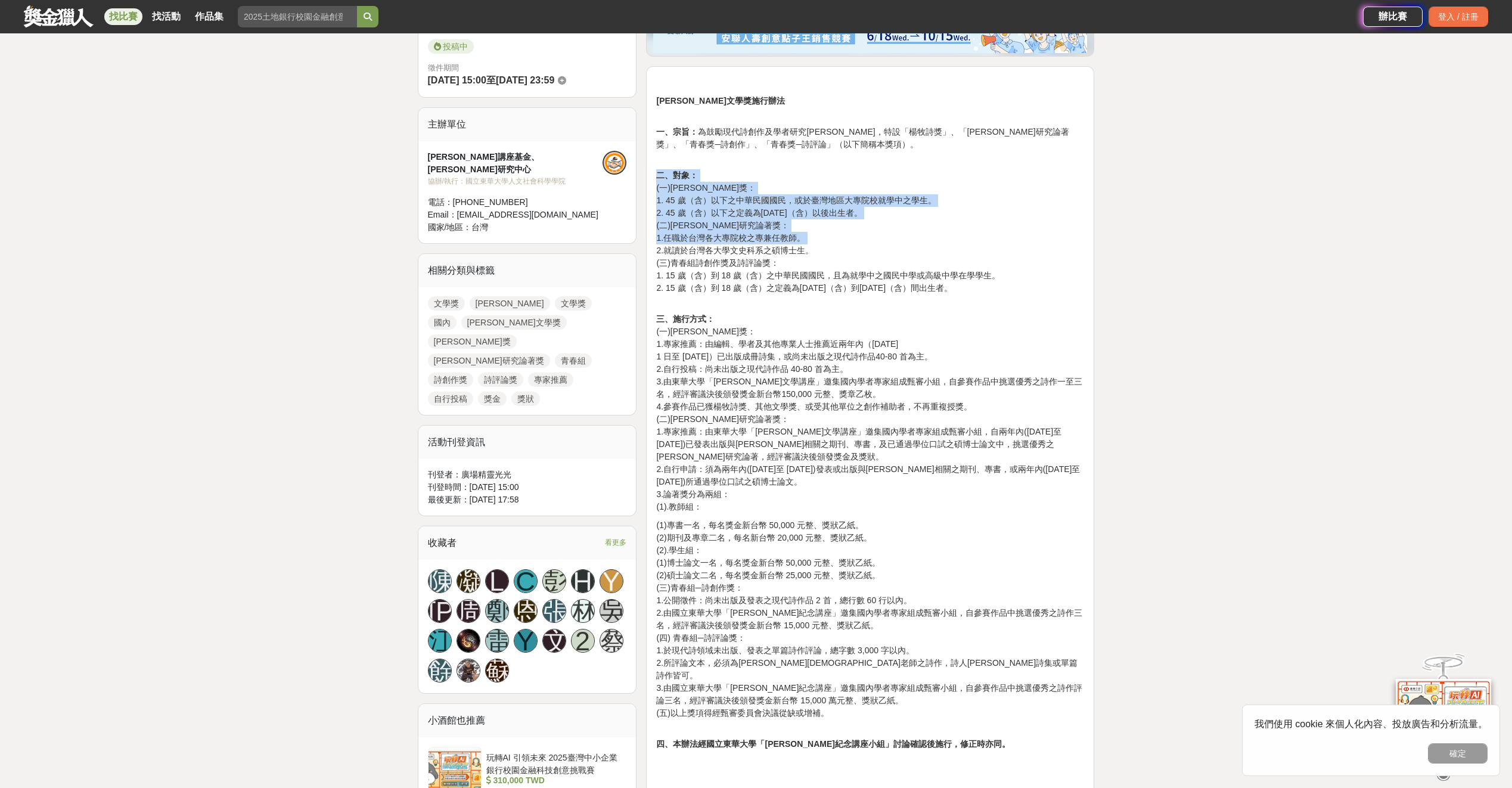
scroll to position [357, 0]
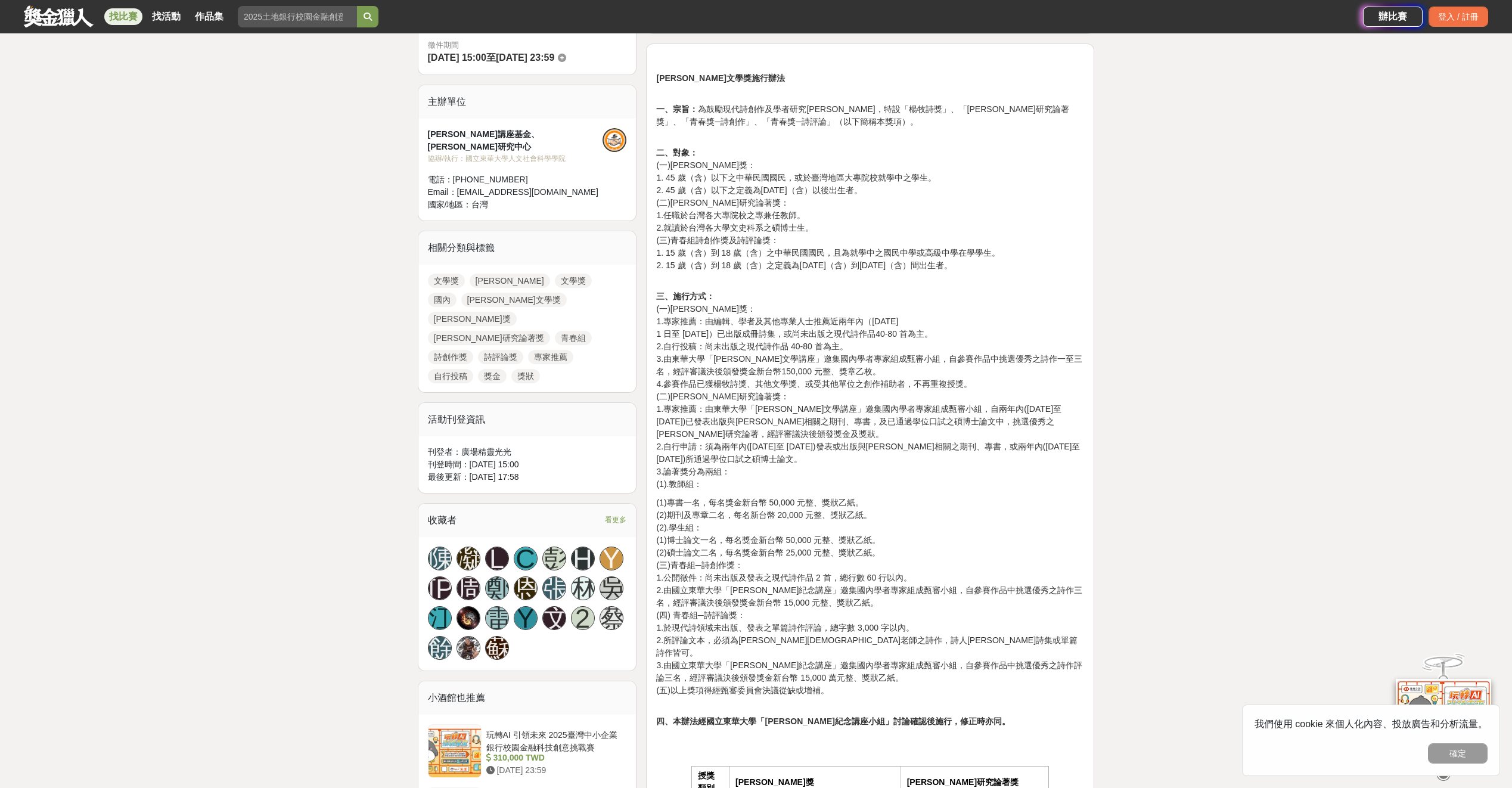
click at [959, 379] on p "三、施行方式： (一)[PERSON_NAME]獎： 1.專家推薦：由編輯、學者及其他專業人士推薦近兩年內（[DATE]至 [DATE]）已出版成冊詩集，或尚…" at bounding box center [870, 390] width 427 height 200
